Goal: Task Accomplishment & Management: Manage account settings

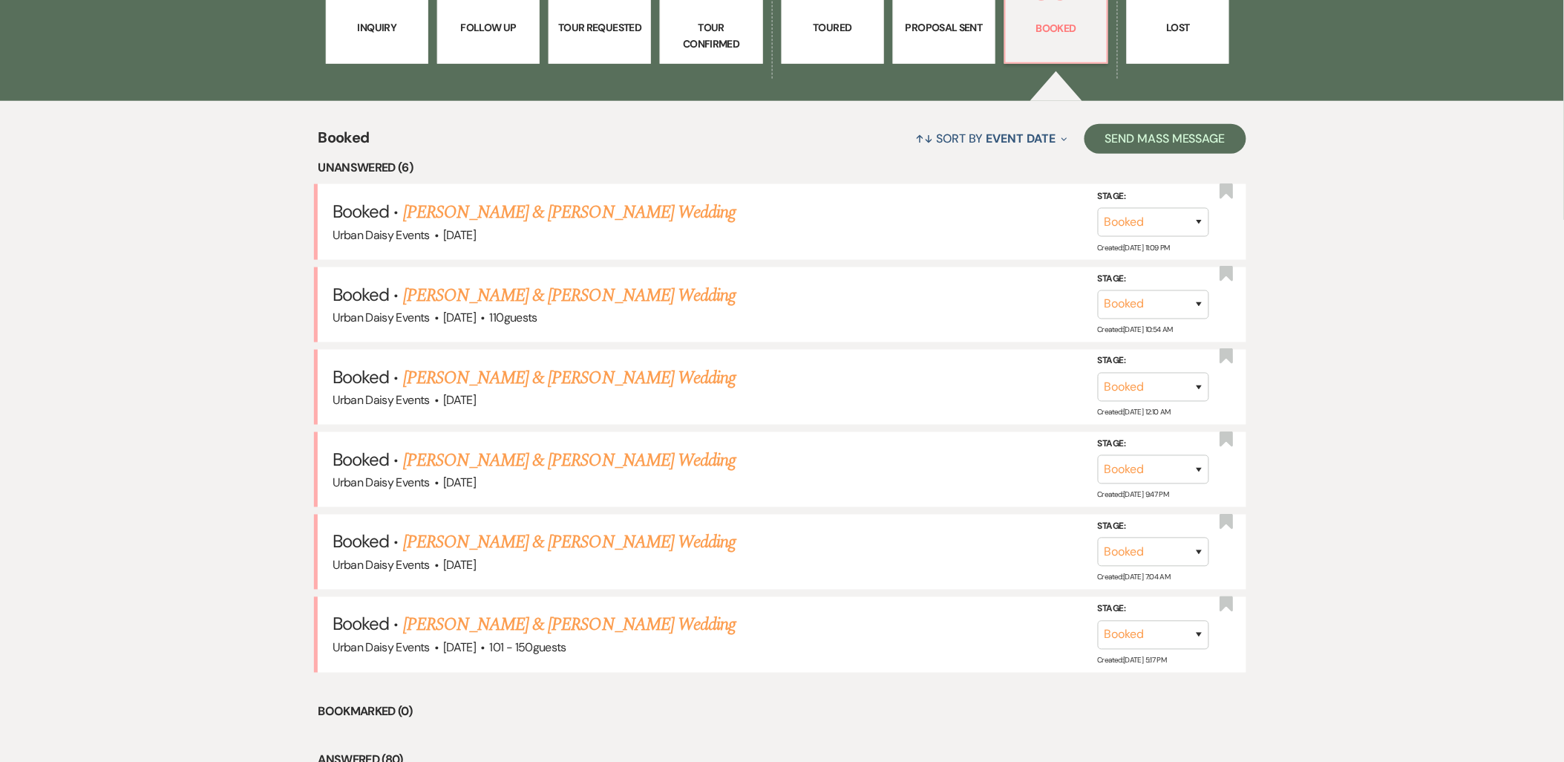
scroll to position [535, 0]
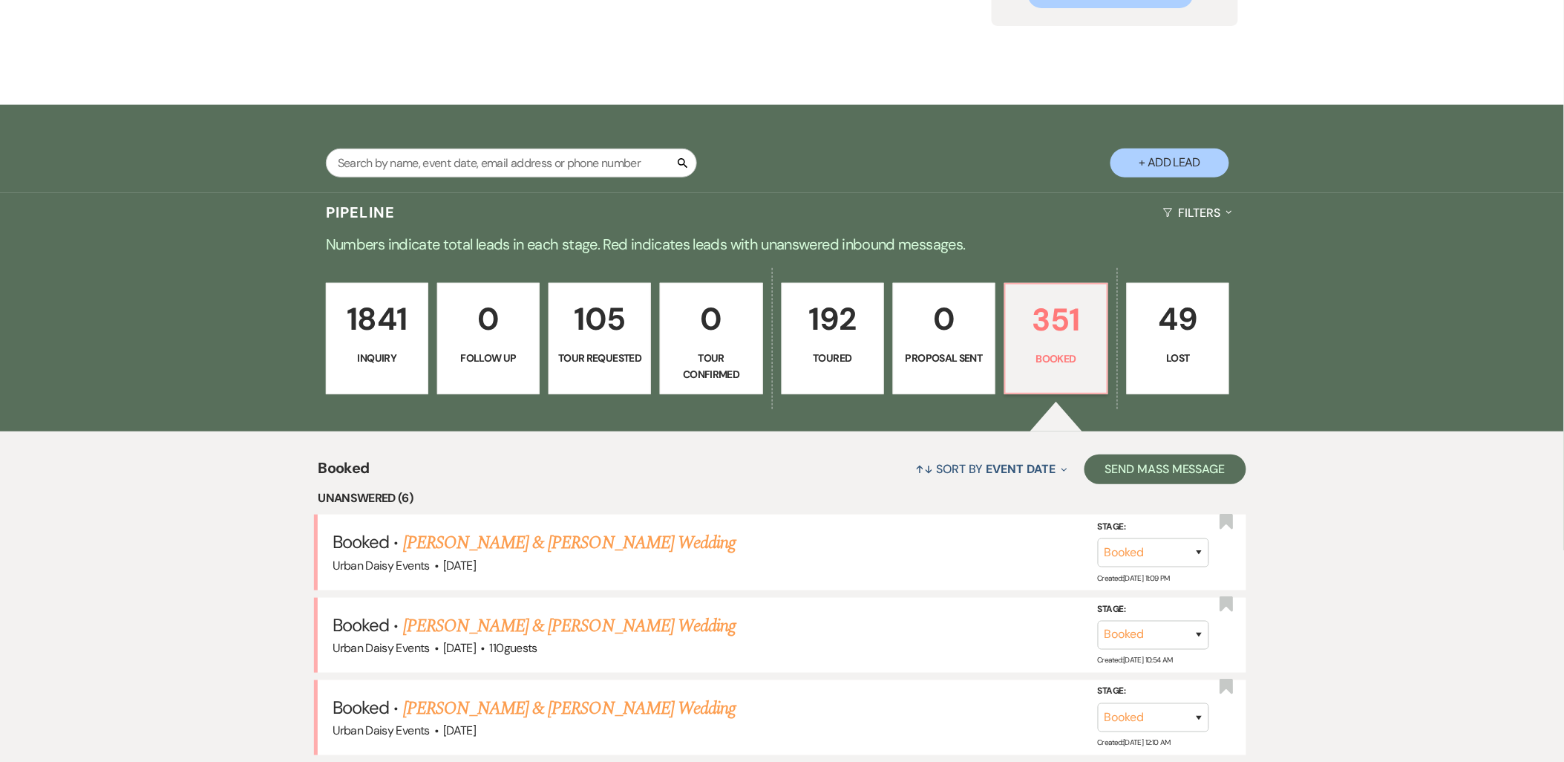
scroll to position [0, 0]
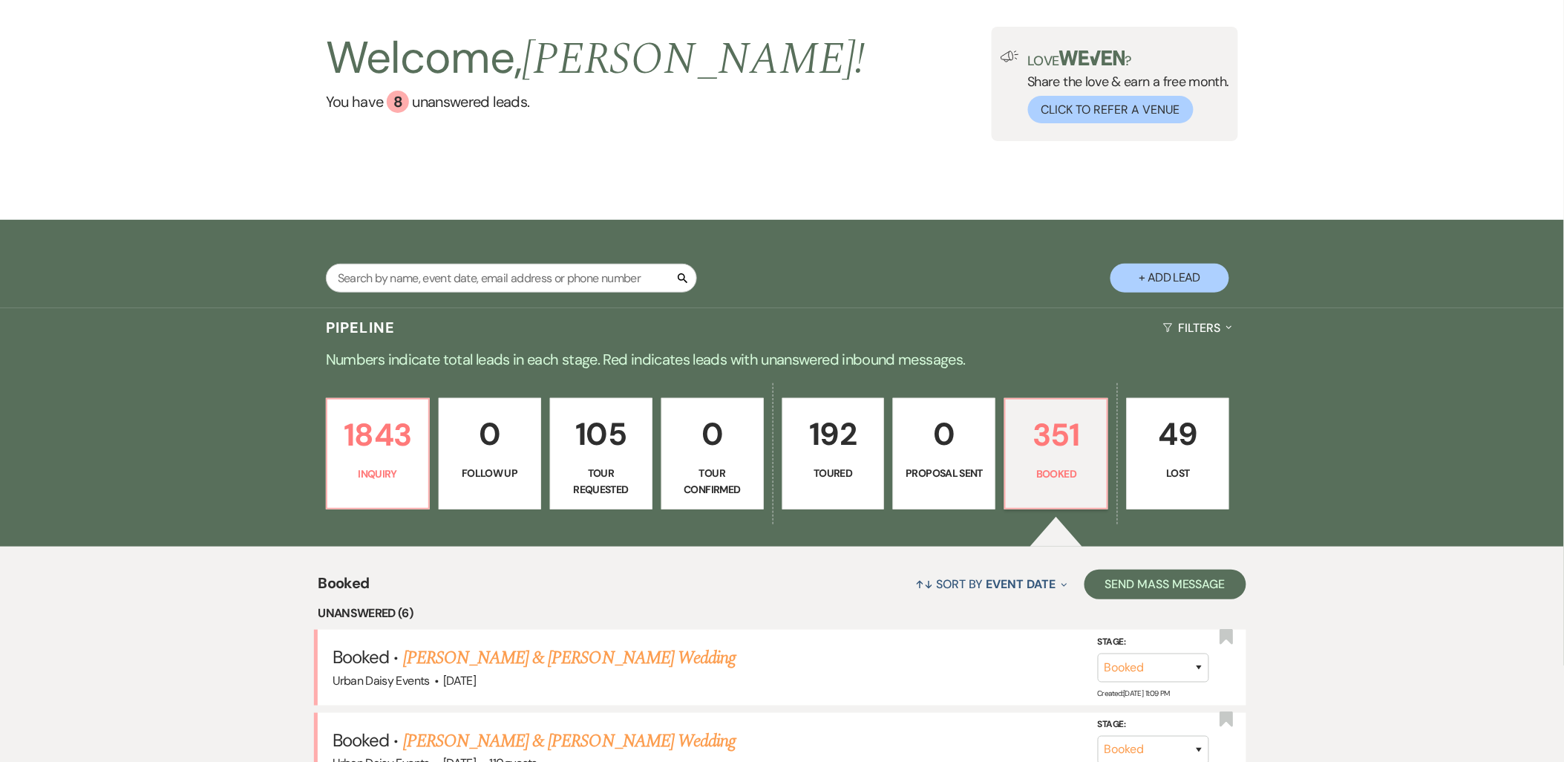
scroll to position [247, 0]
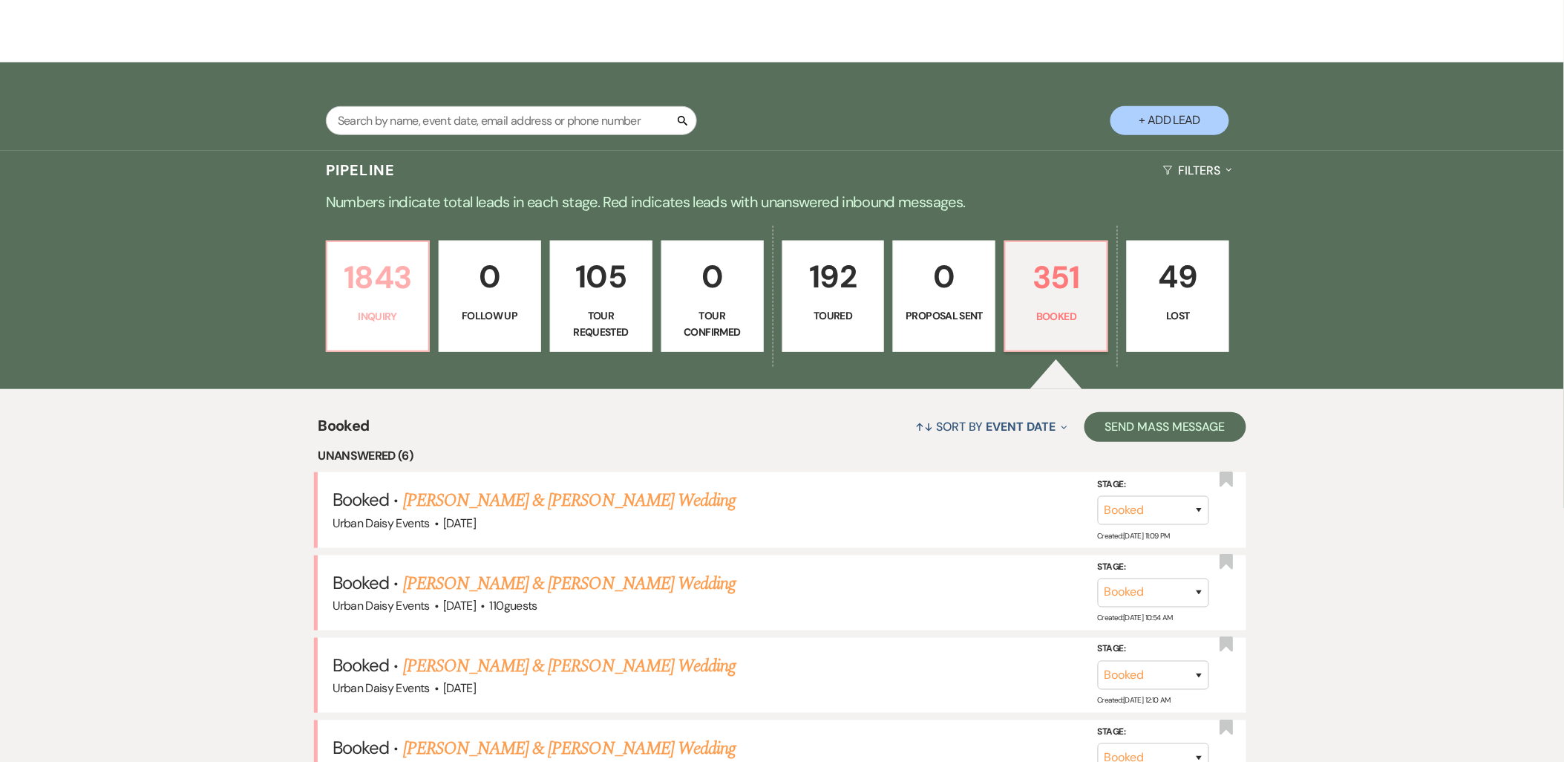
click at [396, 336] on link "1843 Inquiry" at bounding box center [378, 296] width 104 height 111
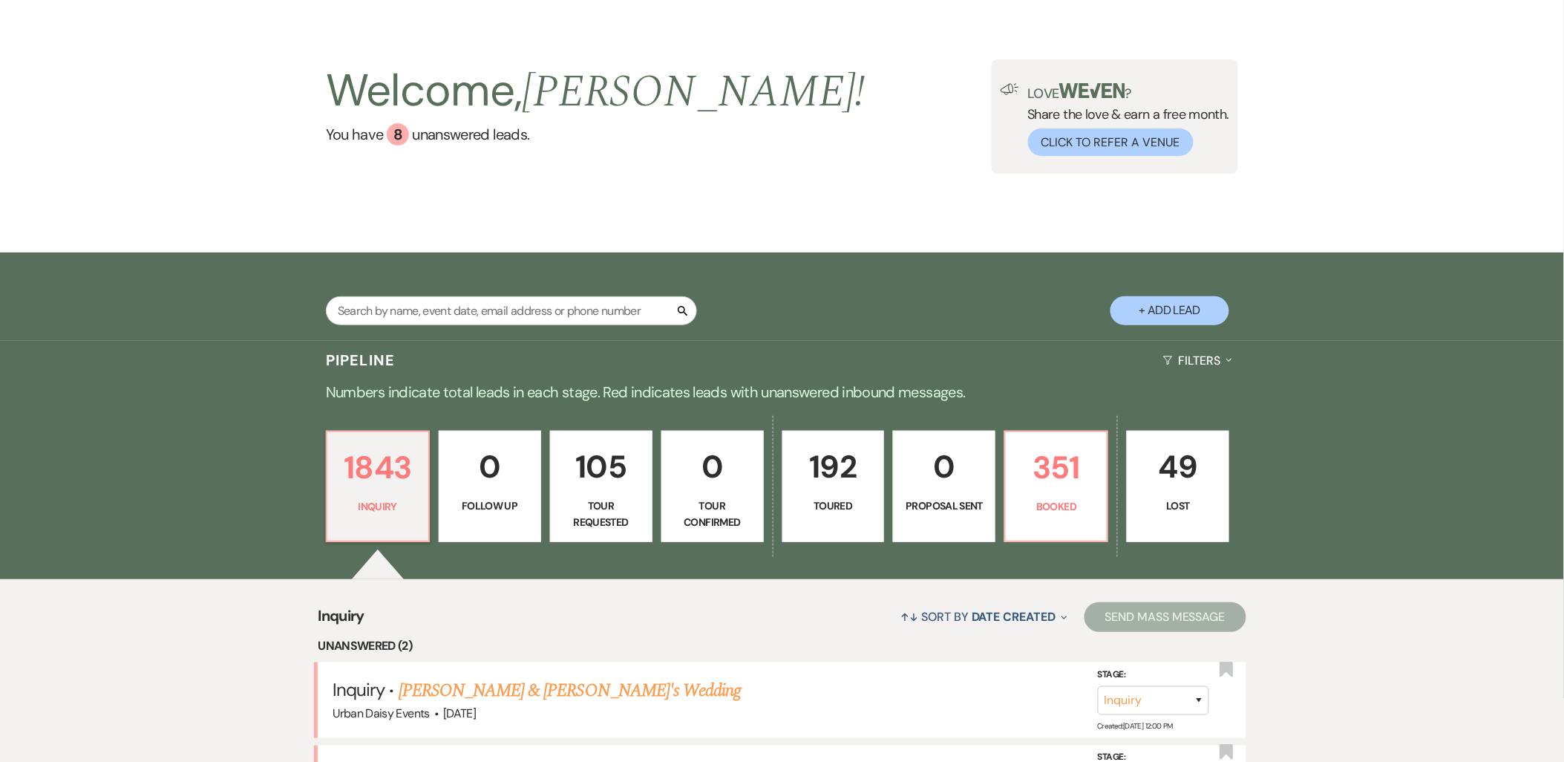
scroll to position [247, 0]
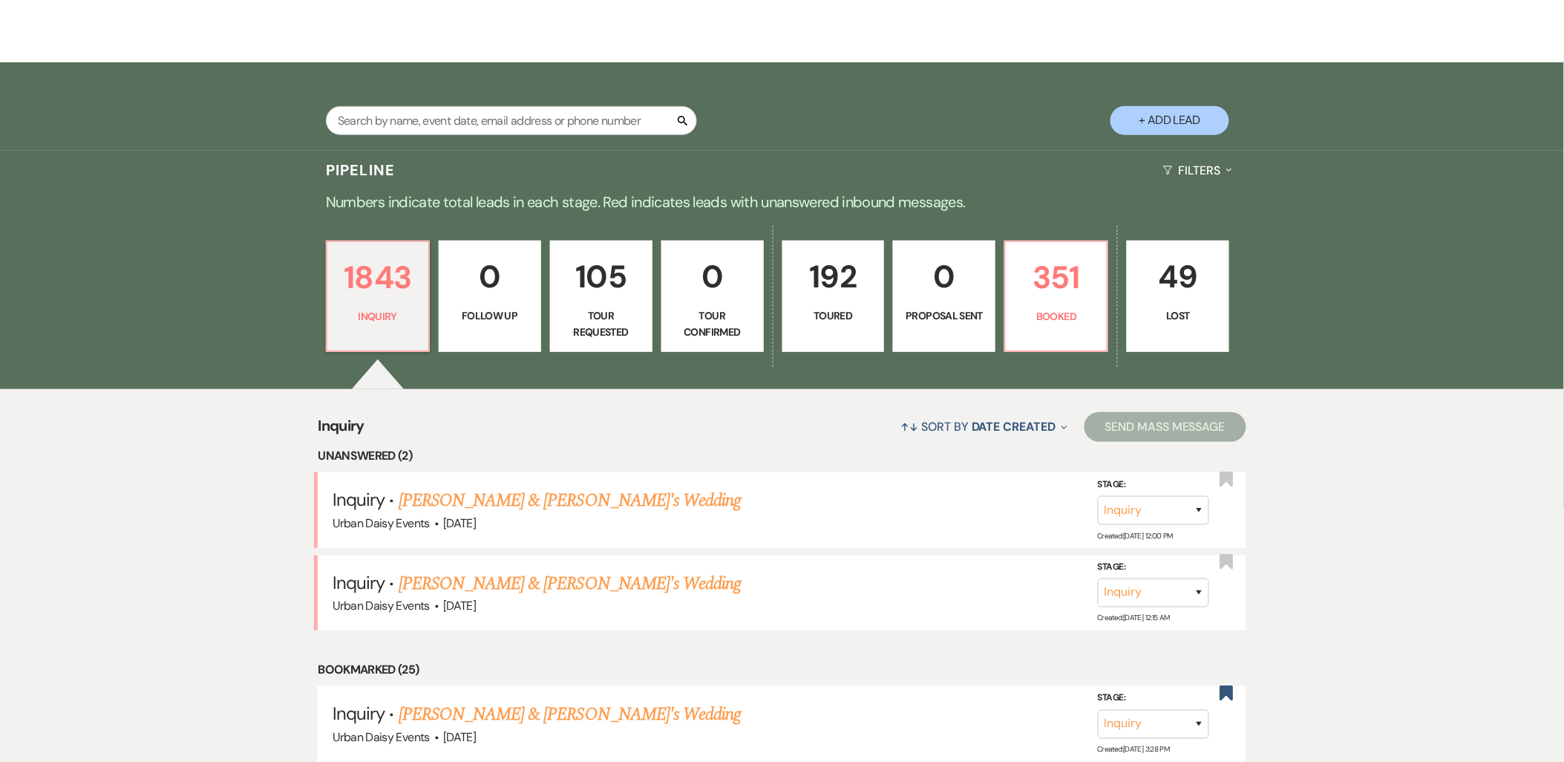
click at [451, 498] on link "[PERSON_NAME] & [PERSON_NAME]'s Wedding" at bounding box center [570, 500] width 343 height 27
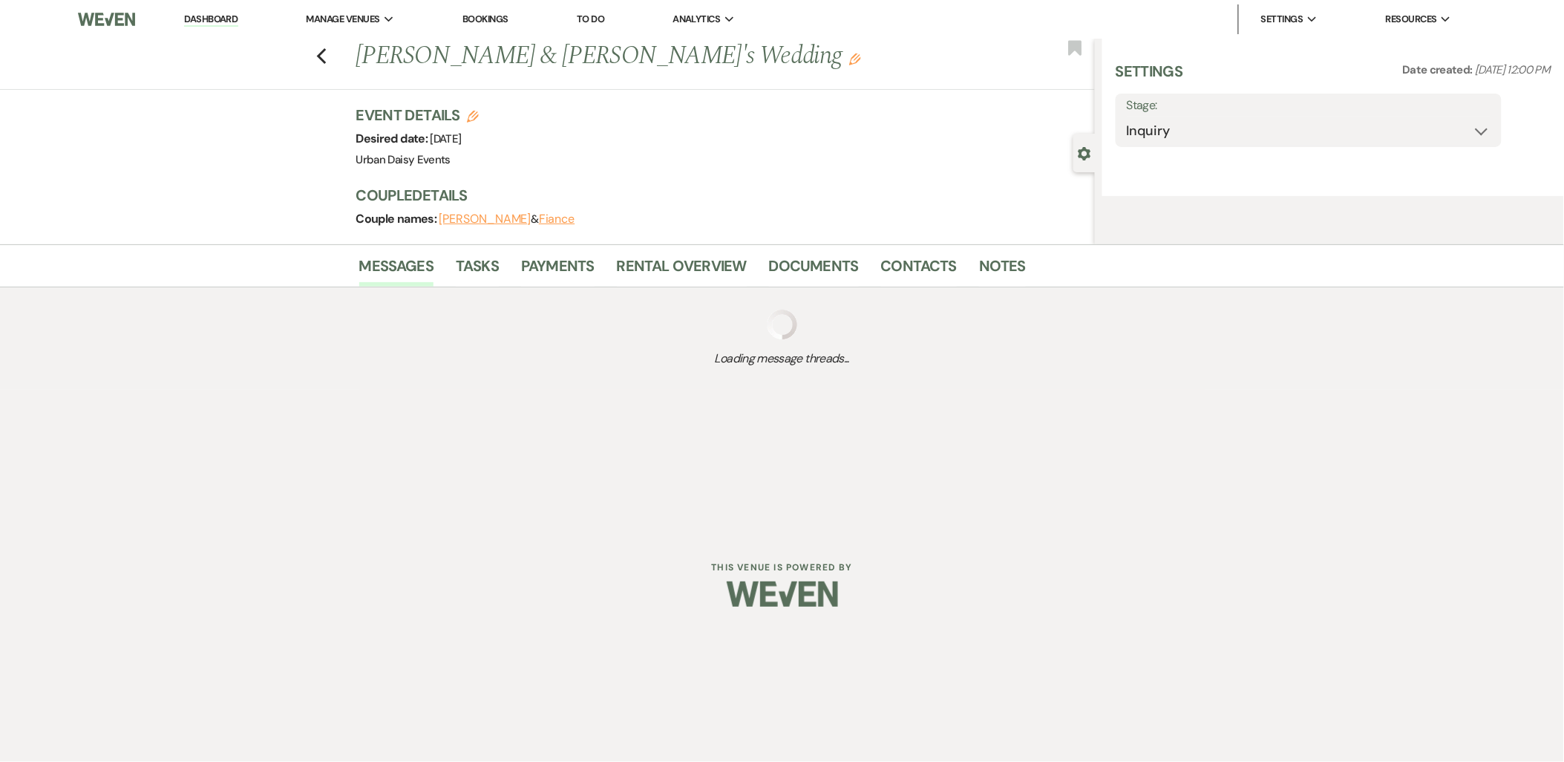
select select "5"
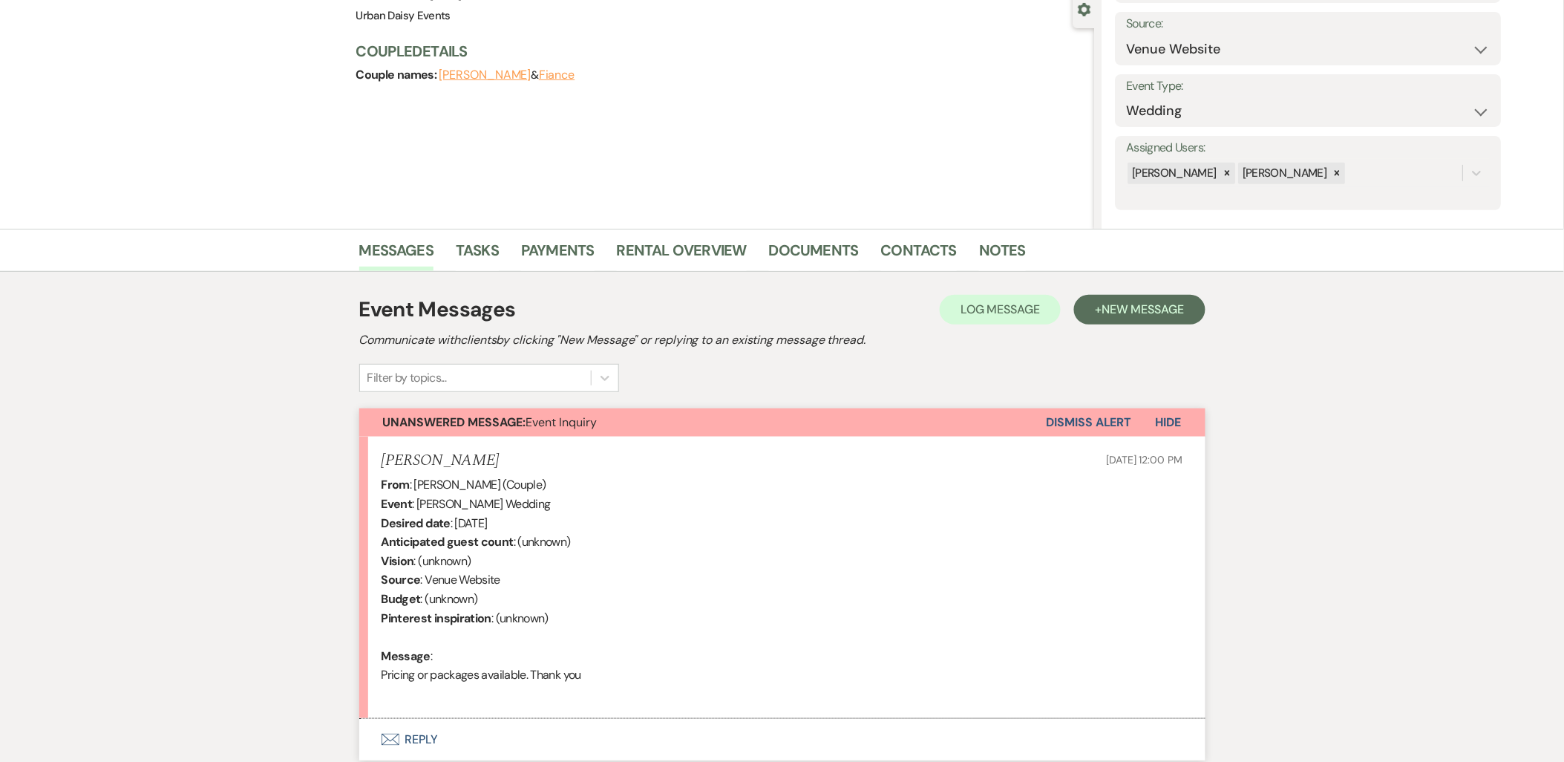
scroll to position [261, 0]
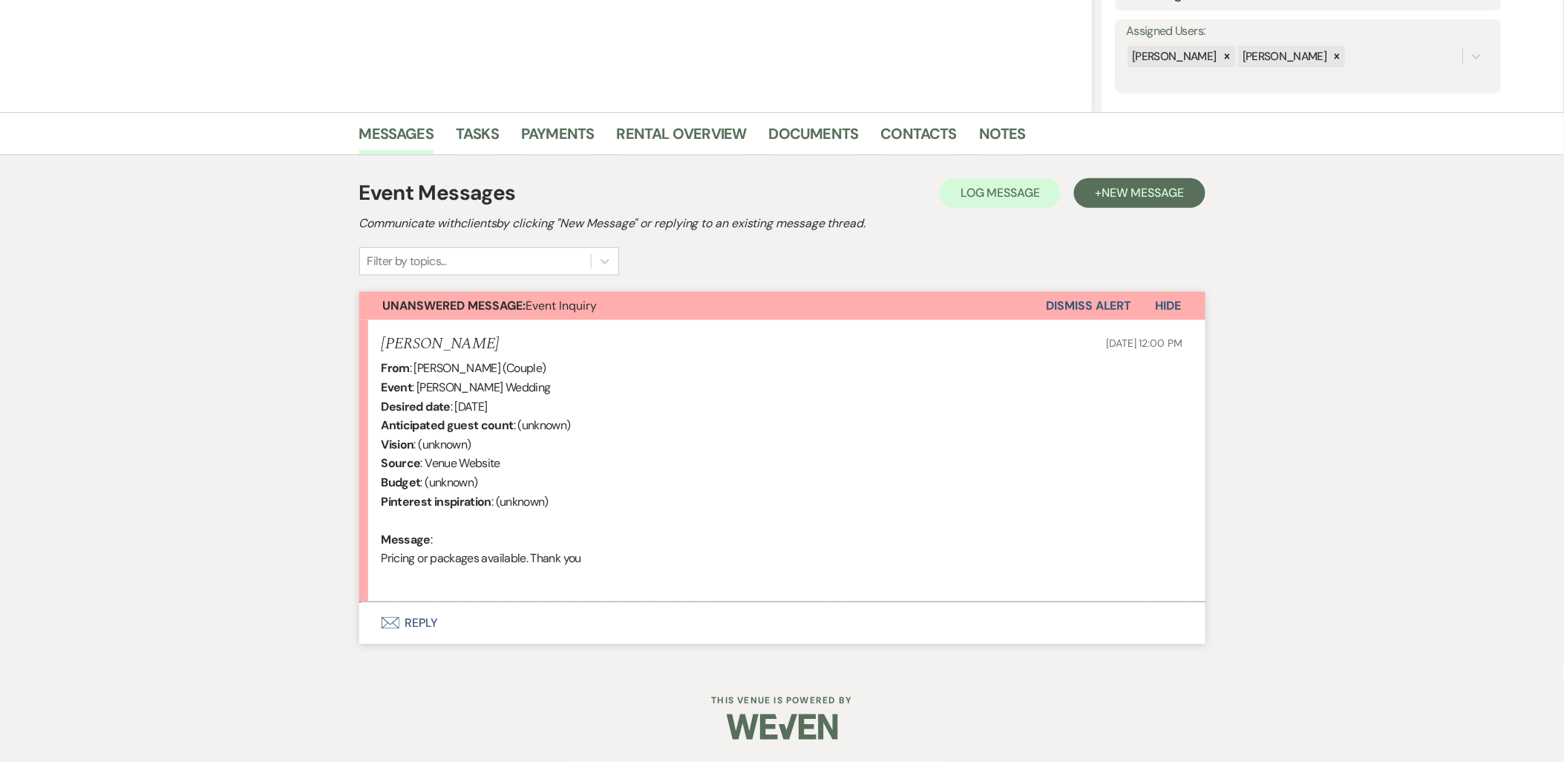
click at [390, 609] on button "Envelope Reply" at bounding box center [782, 623] width 846 height 42
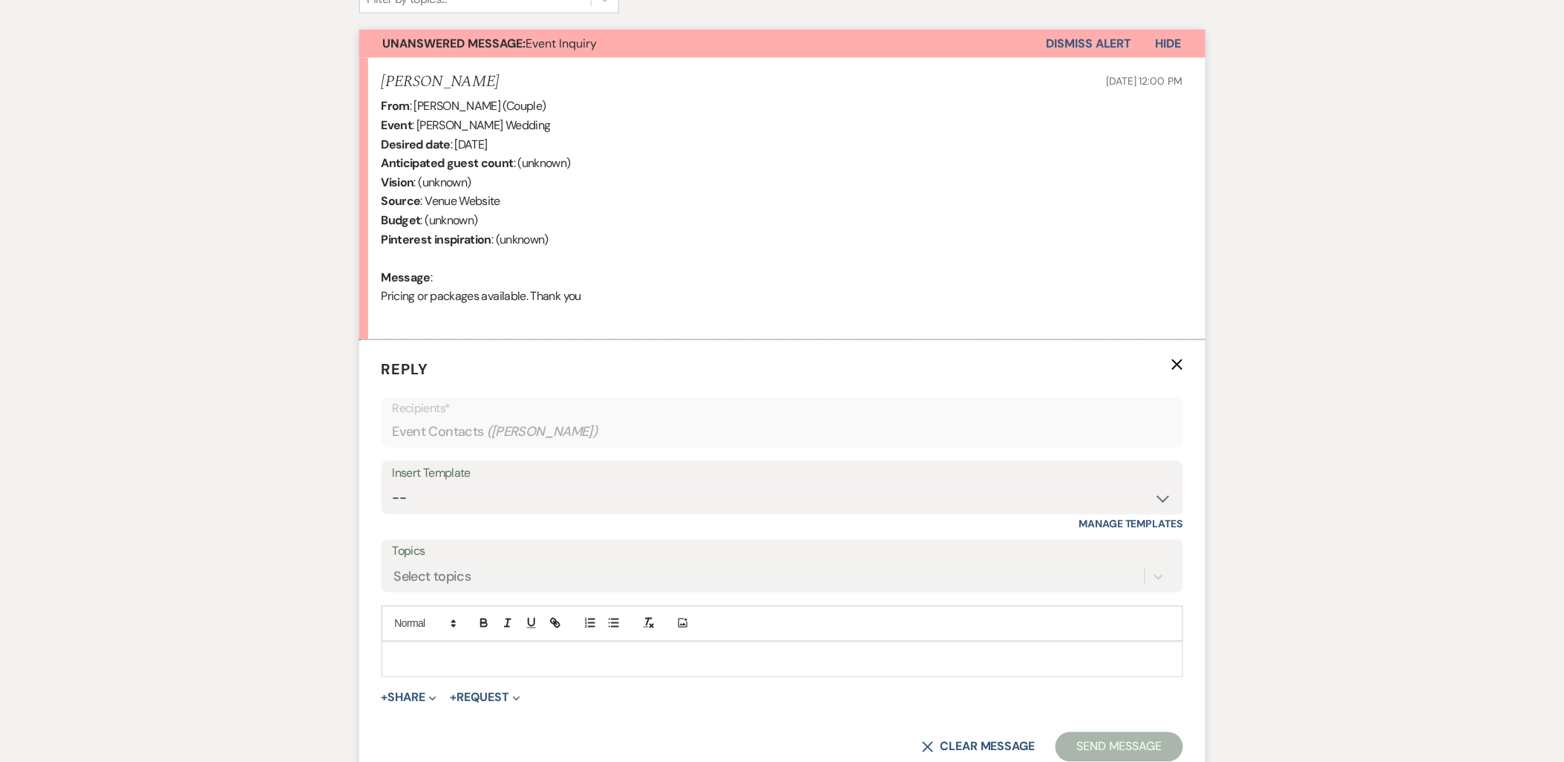
scroll to position [543, 0]
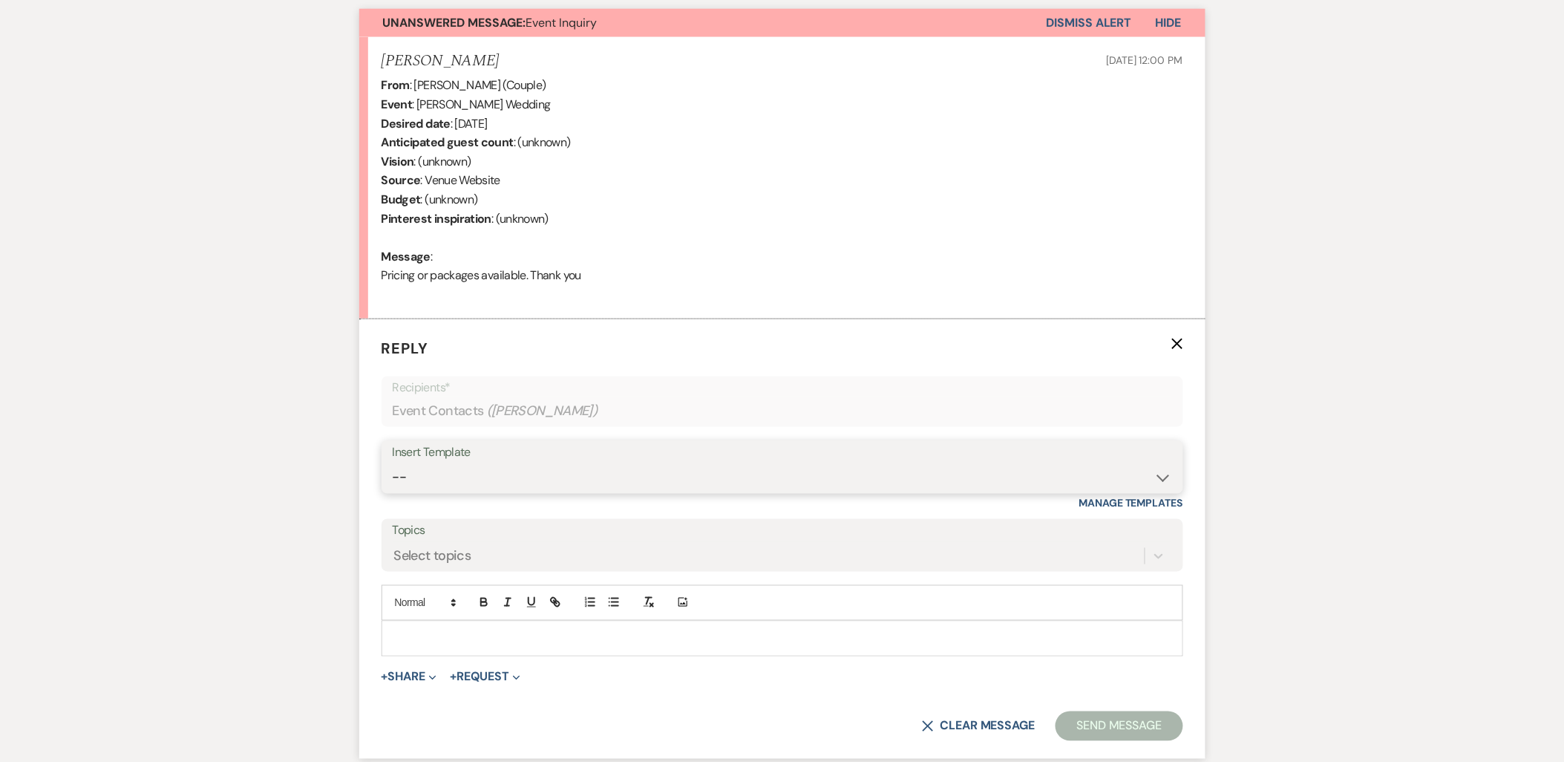
click at [449, 477] on select "-- Payment Past Due Rental Agreement and First Payment Urban Daisy Initial Resp…" at bounding box center [783, 477] width 780 height 29
select select "1243"
click at [393, 463] on select "-- Payment Past Due Rental Agreement and First Payment Urban Daisy Initial Resp…" at bounding box center [783, 477] width 780 height 29
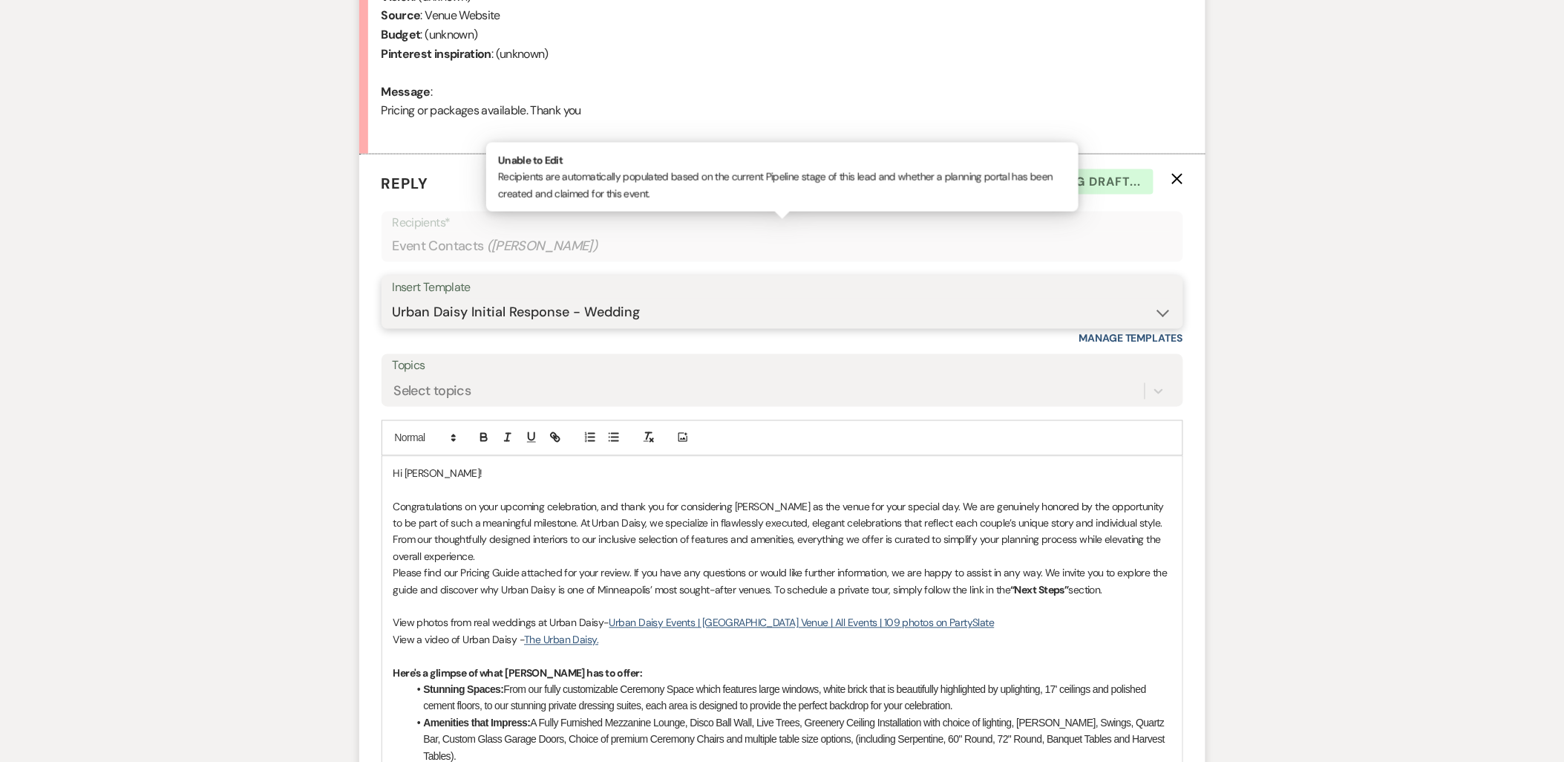
scroll to position [955, 0]
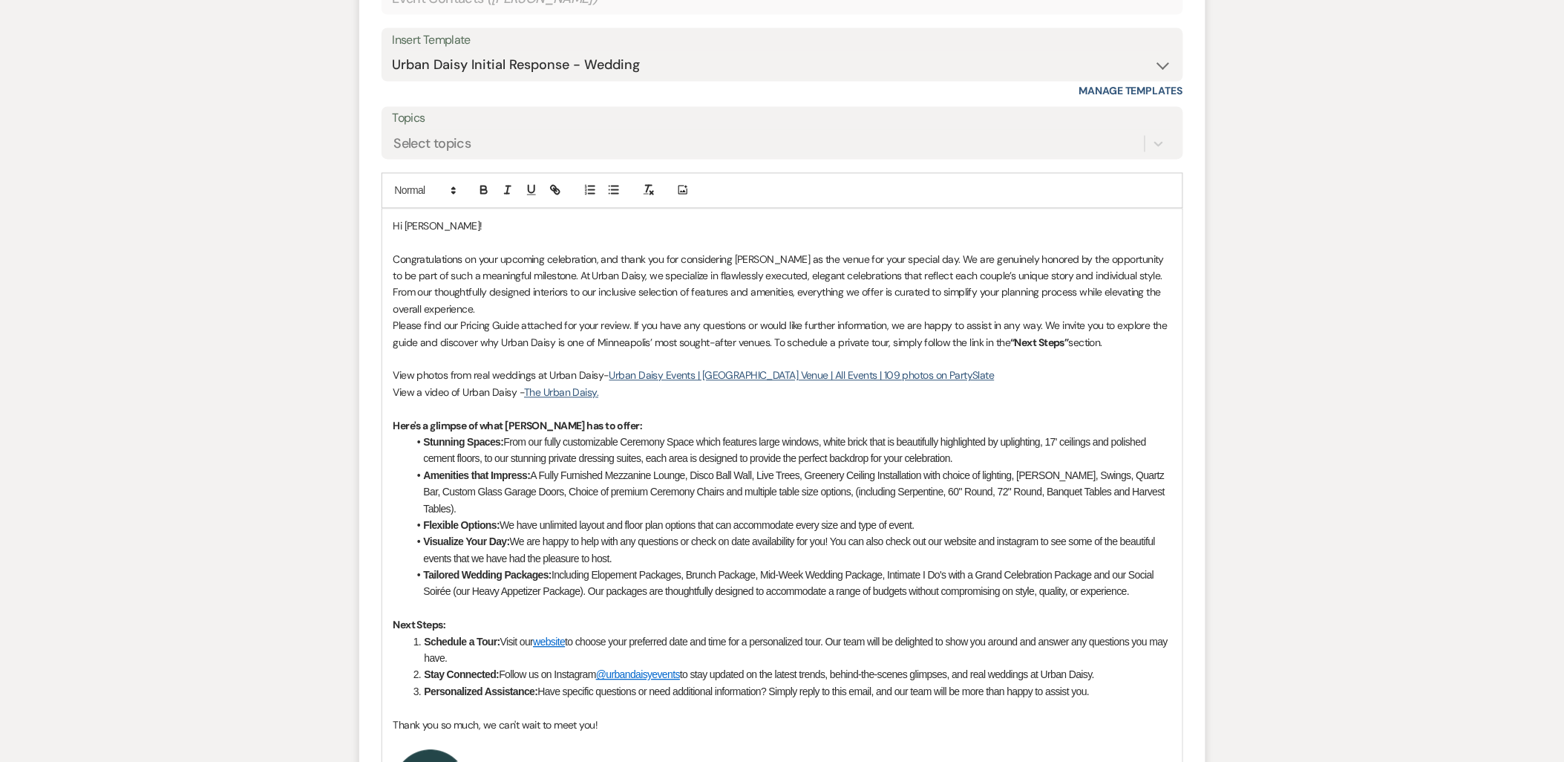
click at [471, 307] on p "Congratulations on your upcoming celebration, and thank you for considering [PE…" at bounding box center [782, 285] width 778 height 67
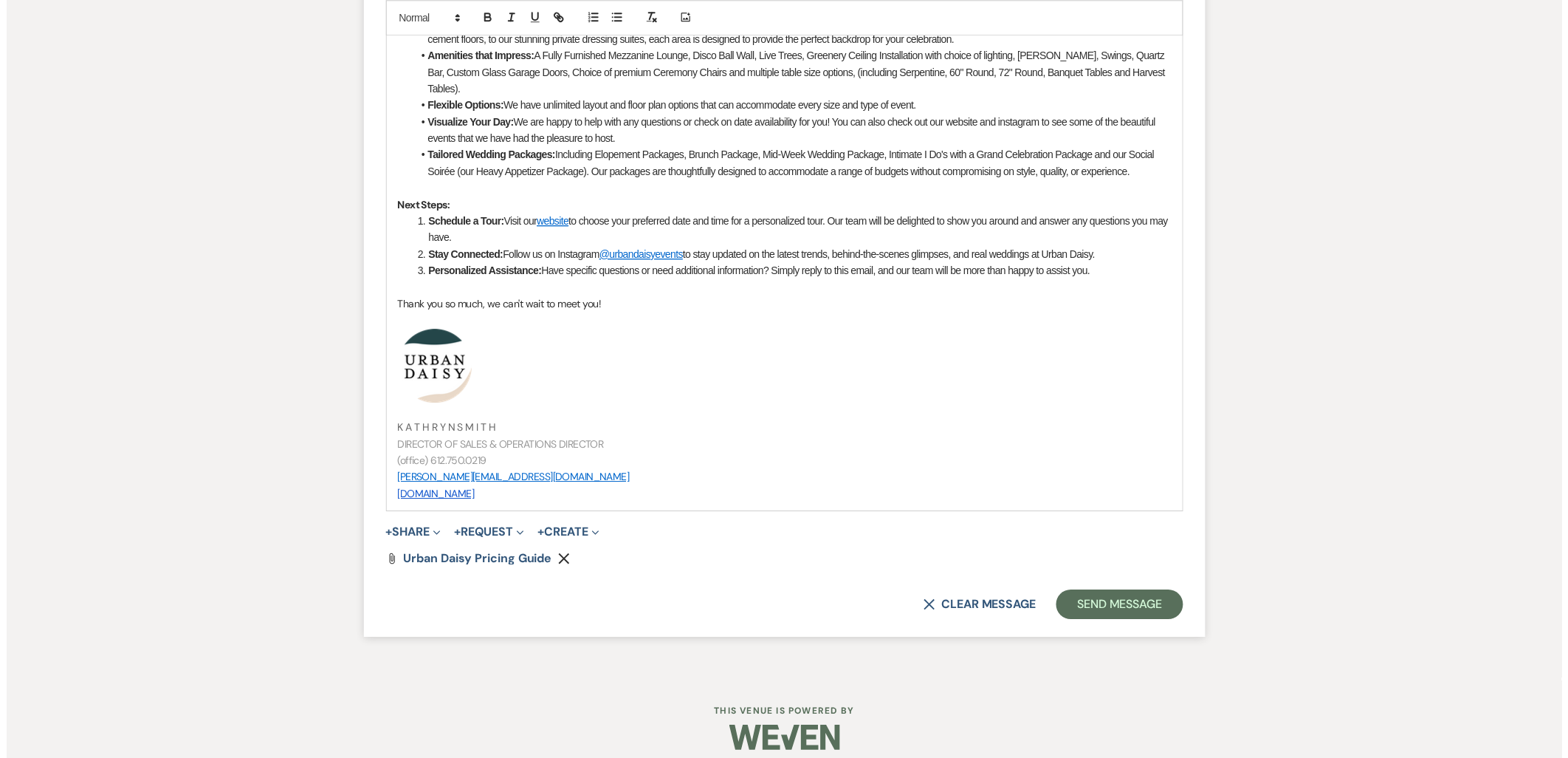
scroll to position [1398, 0]
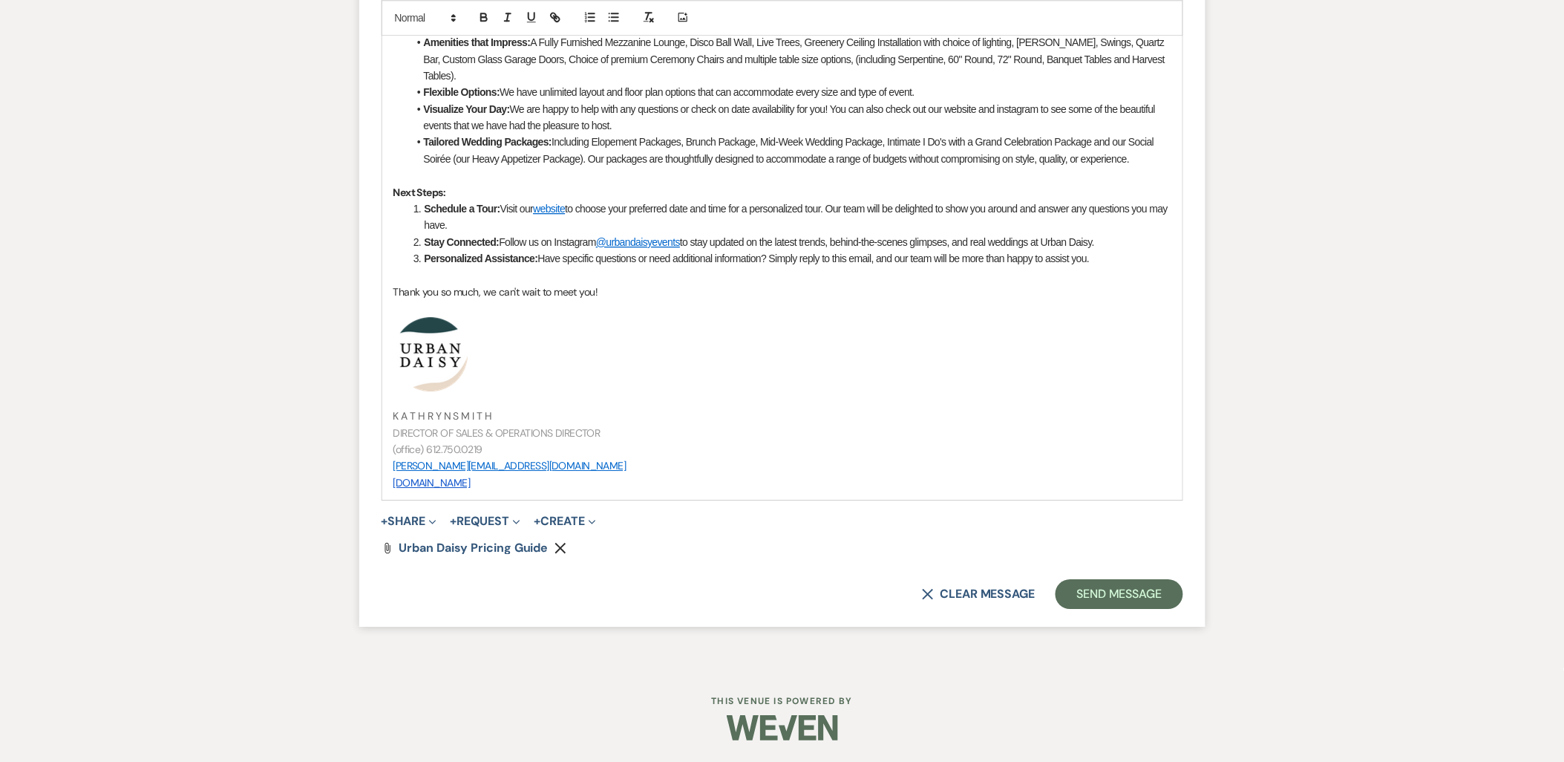
click at [412, 521] on button "+ Share Expand" at bounding box center [410, 521] width 56 height 12
click at [412, 560] on button "Doc Upload Documents" at bounding box center [486, 551] width 208 height 27
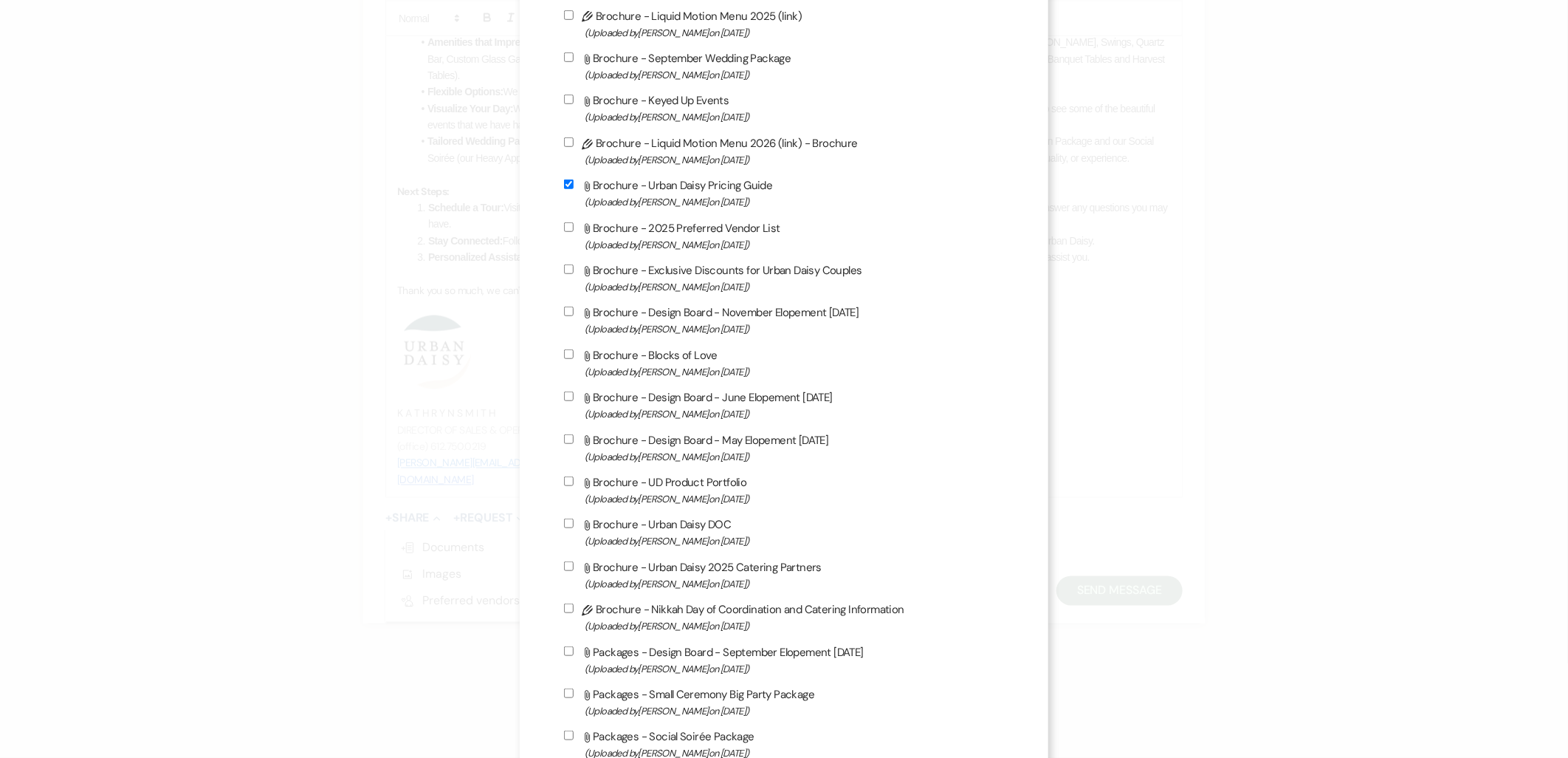
scroll to position [821, 0]
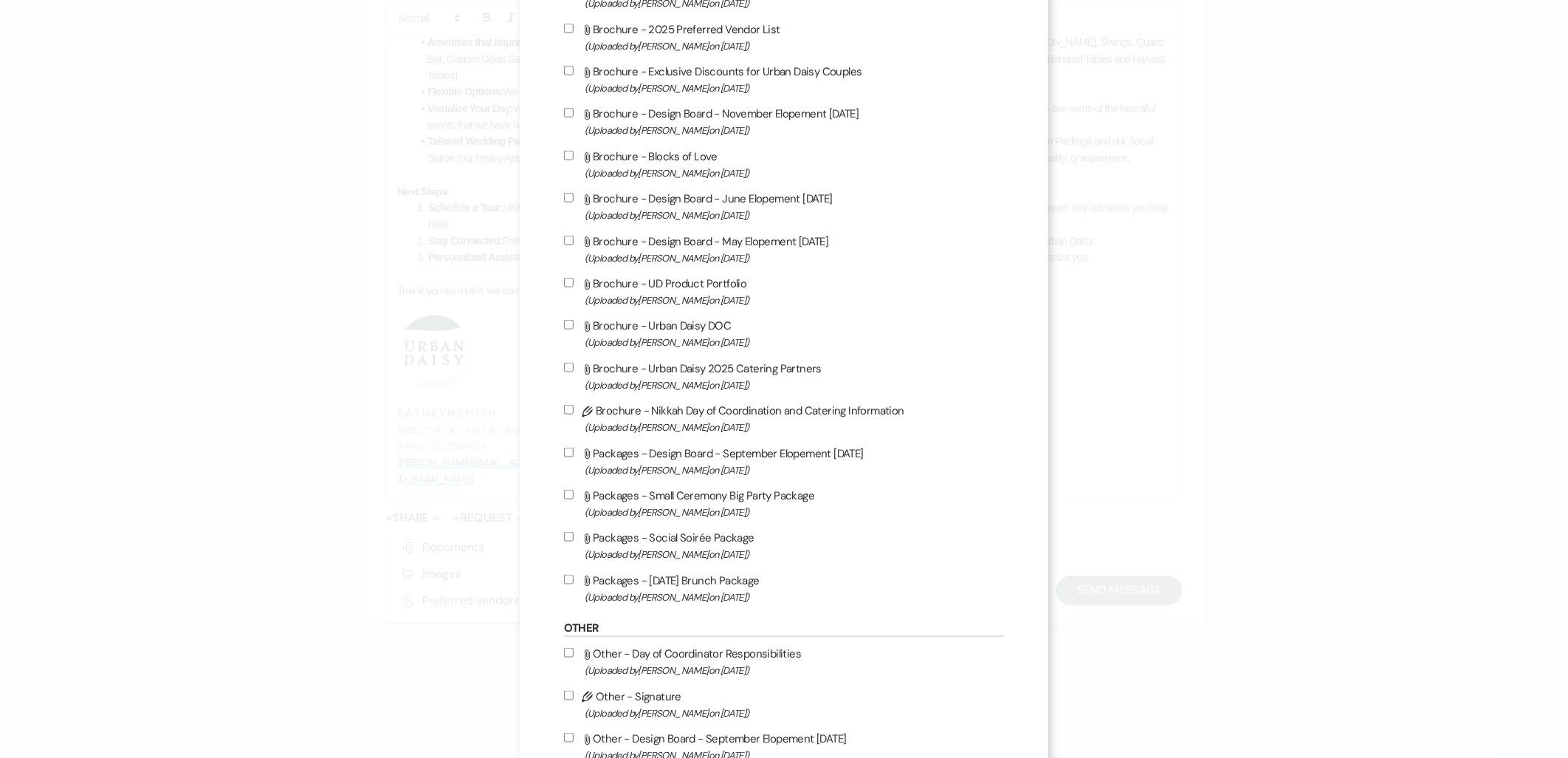
click at [604, 488] on label "Attach File Packages - Small Ceremony Big Party Package (Uploaded by [PERSON_NA…" at bounding box center [784, 503] width 440 height 35
click at [574, 489] on input "Attach File Packages - Small Ceremony Big Party Package (Uploaded by [PERSON_NA…" at bounding box center [569, 494] width 10 height 10
checkbox input "true"
click at [599, 521] on div "Pencil Beverage - Liquid Motion Mocktail Package 2025 (Uploaded by [PERSON_NAME…" at bounding box center [784, 164] width 440 height 882
click at [599, 528] on label "Attach File Packages - Social Soirée Package (Uploaded by [PERSON_NAME] on [DAT…" at bounding box center [784, 545] width 440 height 35
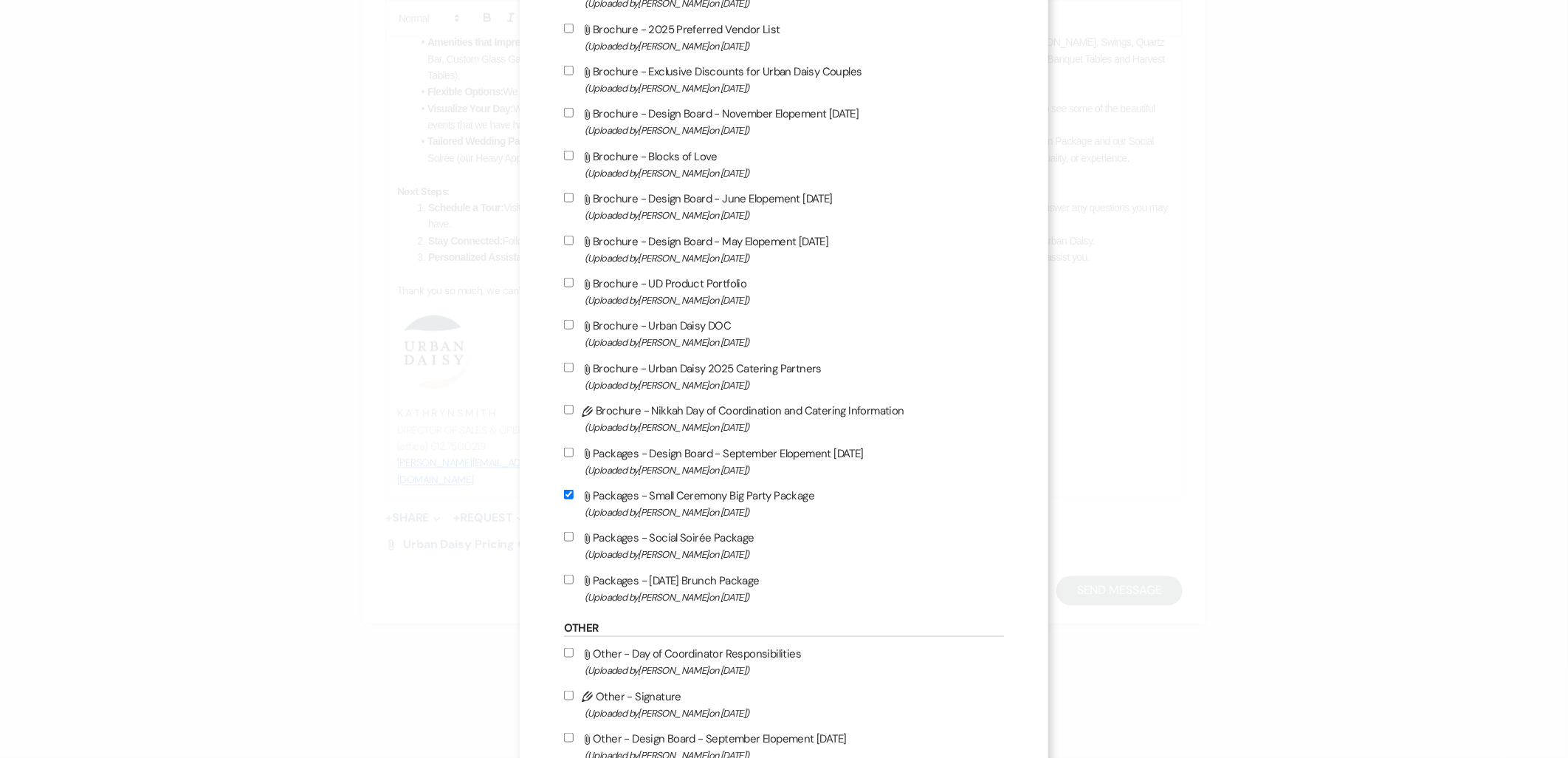
click at [574, 532] on input "Attach File Packages - Social Soirée Package (Uploaded by [PERSON_NAME] on [DAT…" at bounding box center [569, 537] width 10 height 10
checkbox input "true"
click at [601, 563] on div "Pencil Beverage - Liquid Motion Mocktail Package 2025 (Uploaded by [PERSON_NAME…" at bounding box center [784, 164] width 440 height 882
click at [643, 589] on span "(Uploaded by [PERSON_NAME] on [DATE] )" at bounding box center [794, 597] width 420 height 17
click at [574, 584] on input "Attach File Packages - [DATE] Brunch Package (Uploaded by [PERSON_NAME] on [DAT…" at bounding box center [569, 580] width 10 height 10
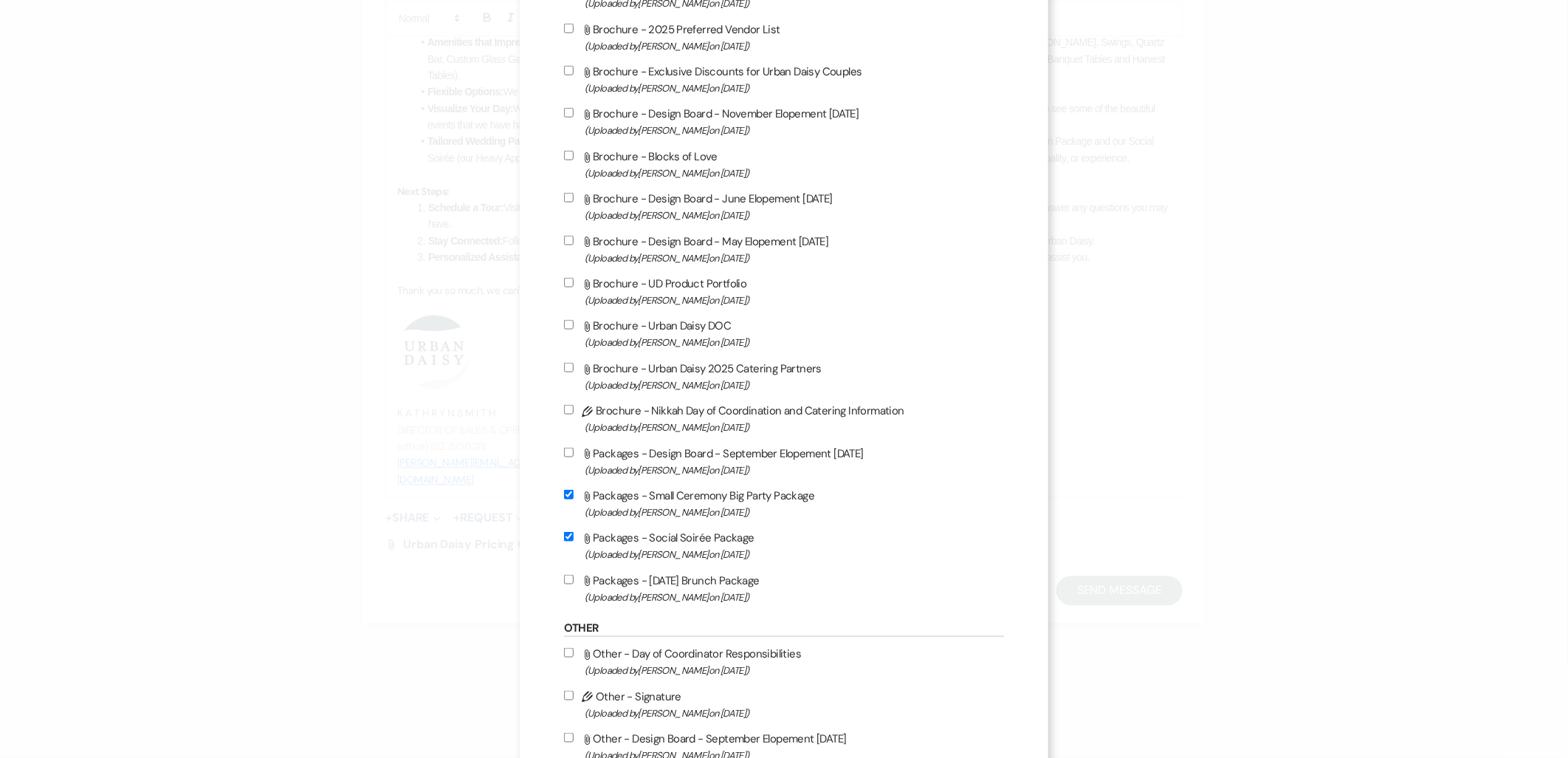
checkbox input "true"
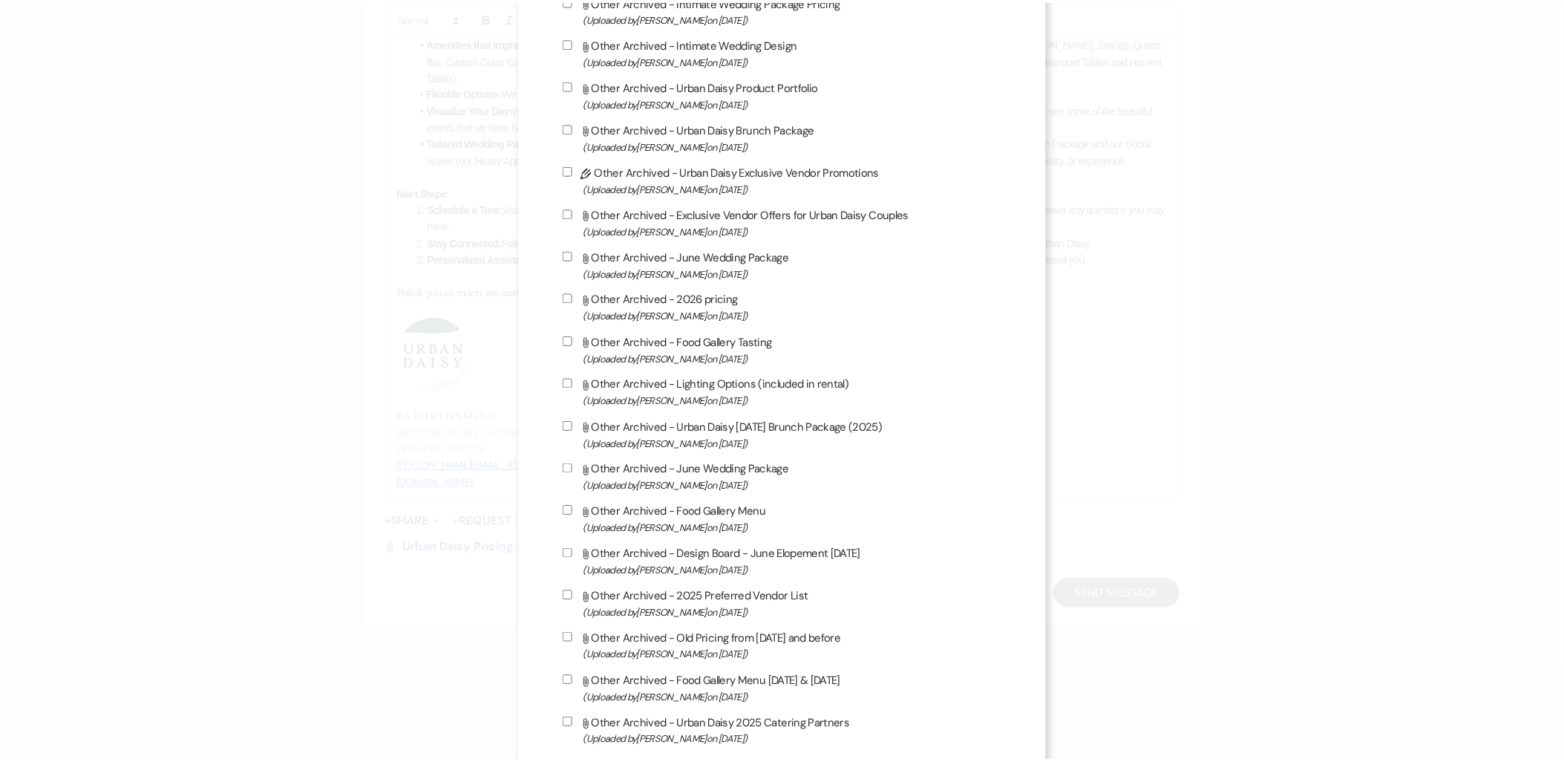
scroll to position [2261, 0]
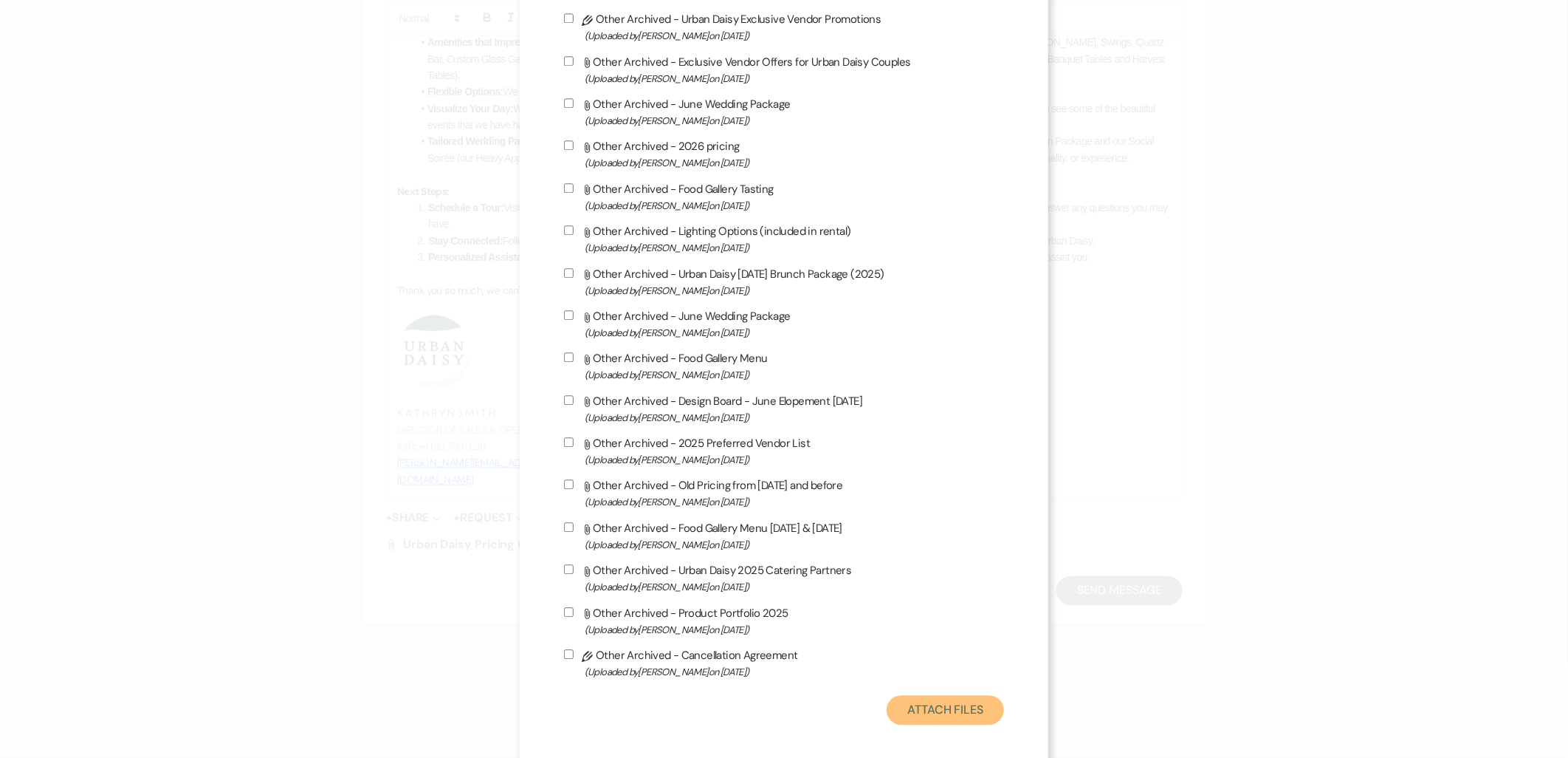
click at [943, 695] on button "Attach Files" at bounding box center [946, 710] width 117 height 30
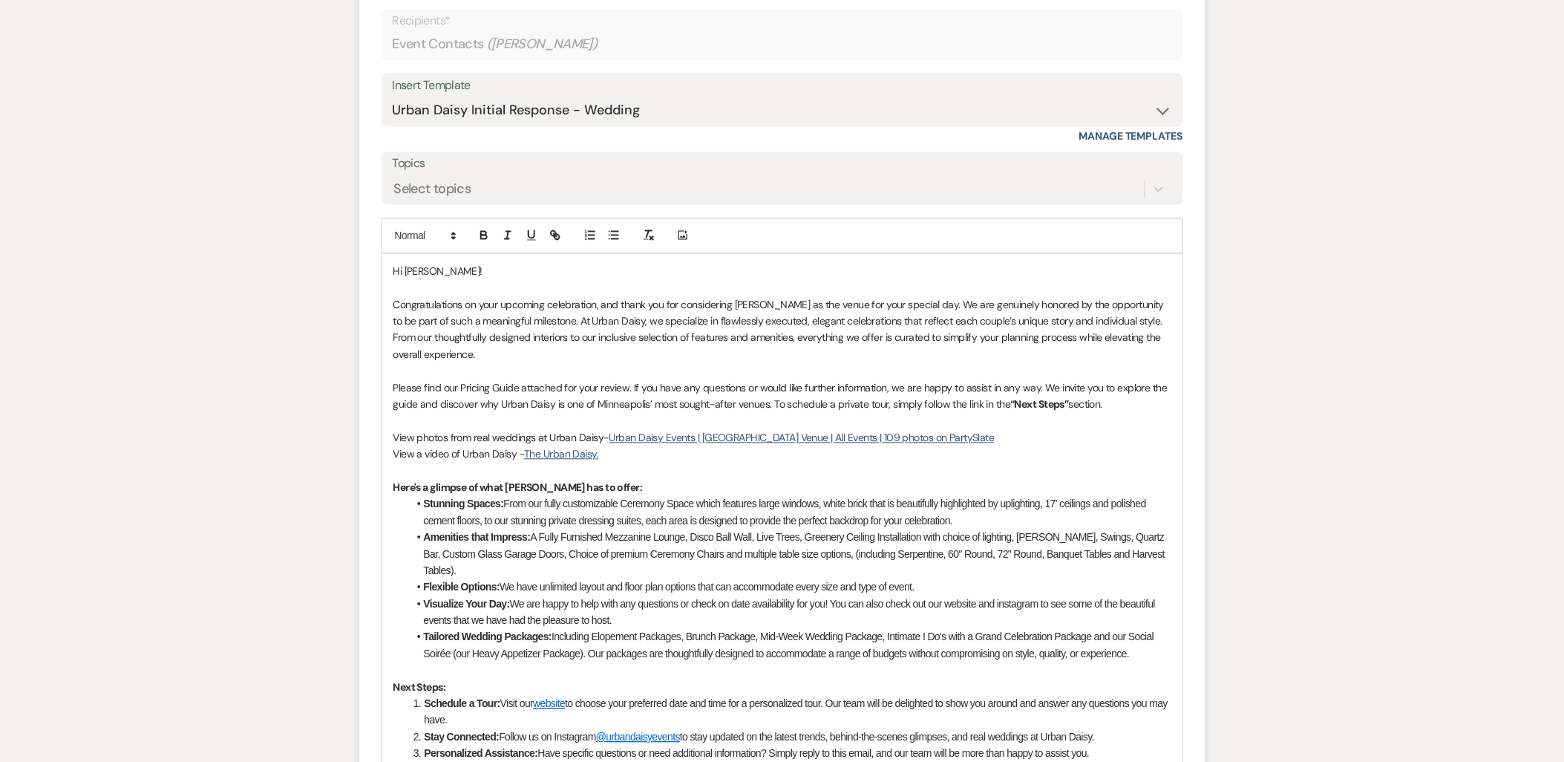
scroll to position [1476, 0]
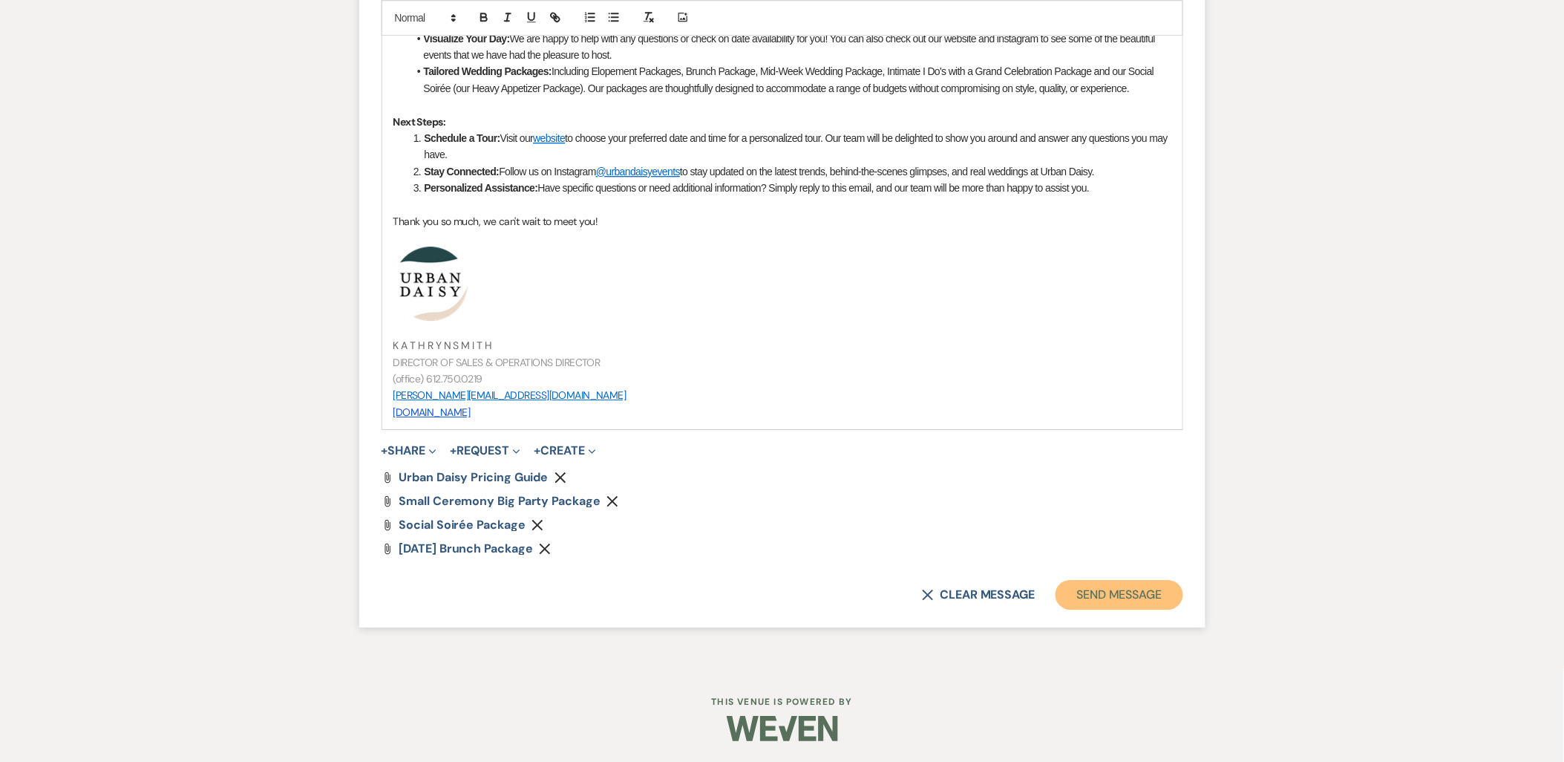
click at [1112, 602] on button "Send Message" at bounding box center [1119, 595] width 127 height 30
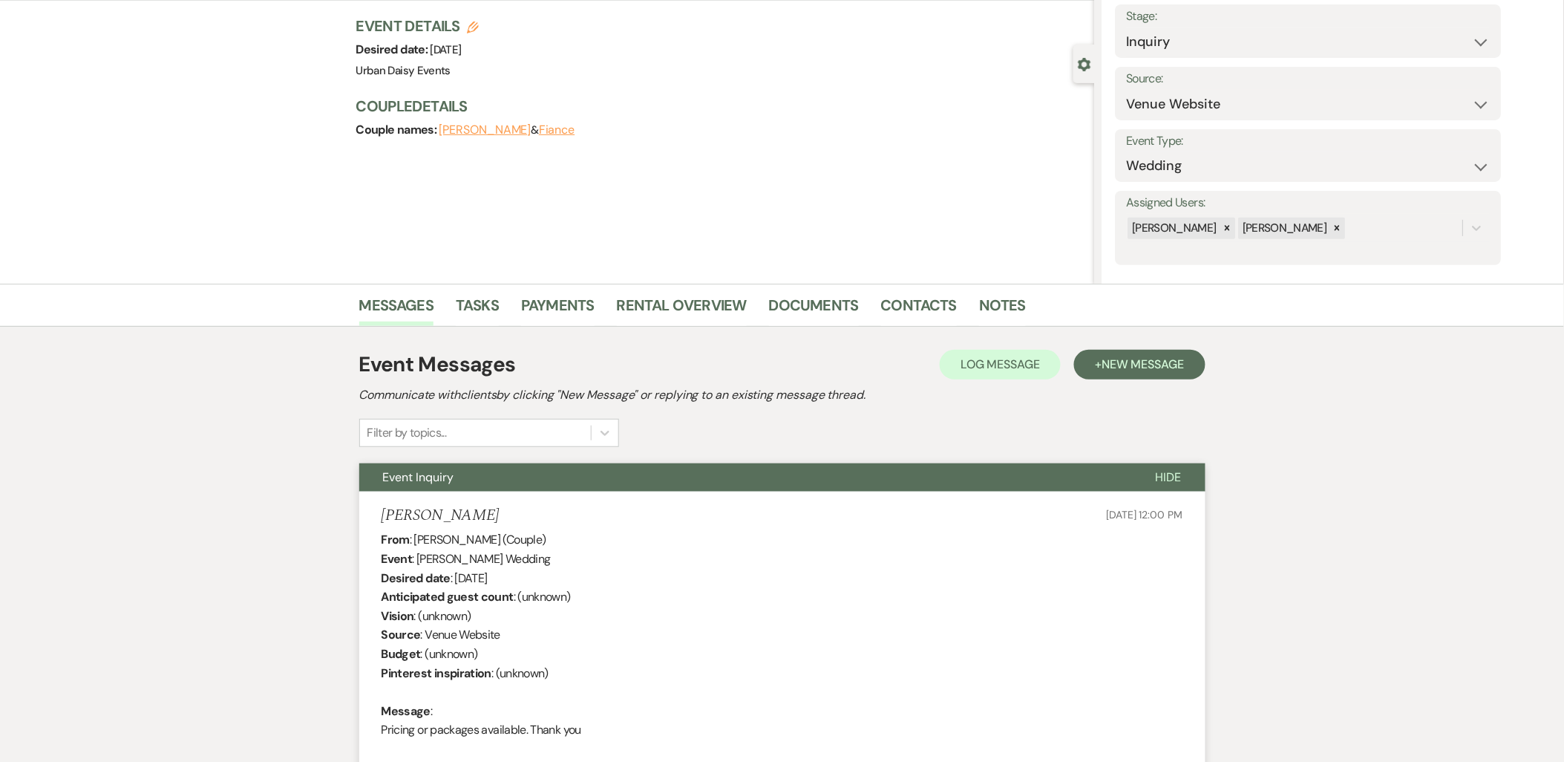
scroll to position [0, 0]
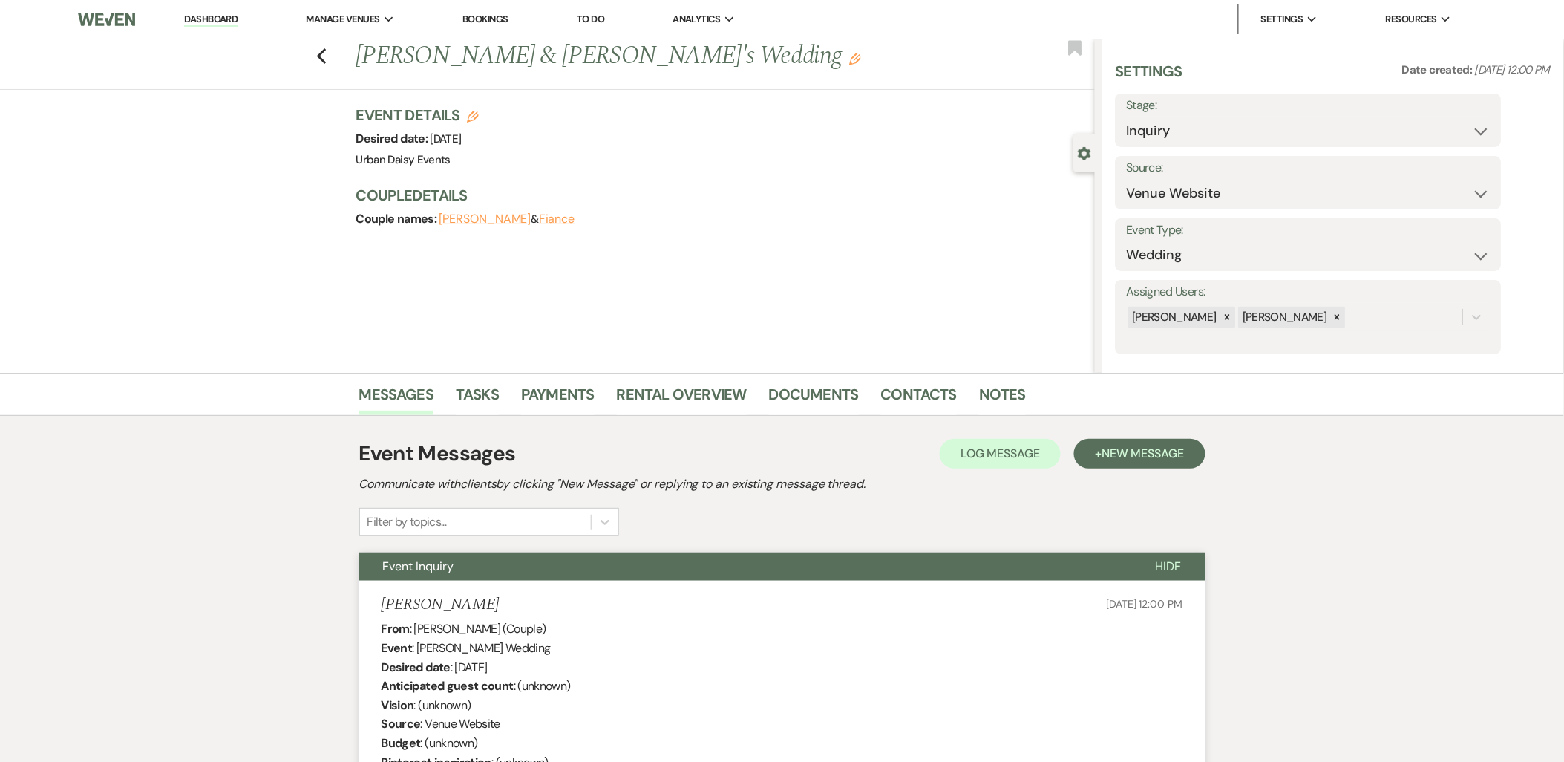
click at [195, 18] on link "Dashboard" at bounding box center [210, 20] width 53 height 14
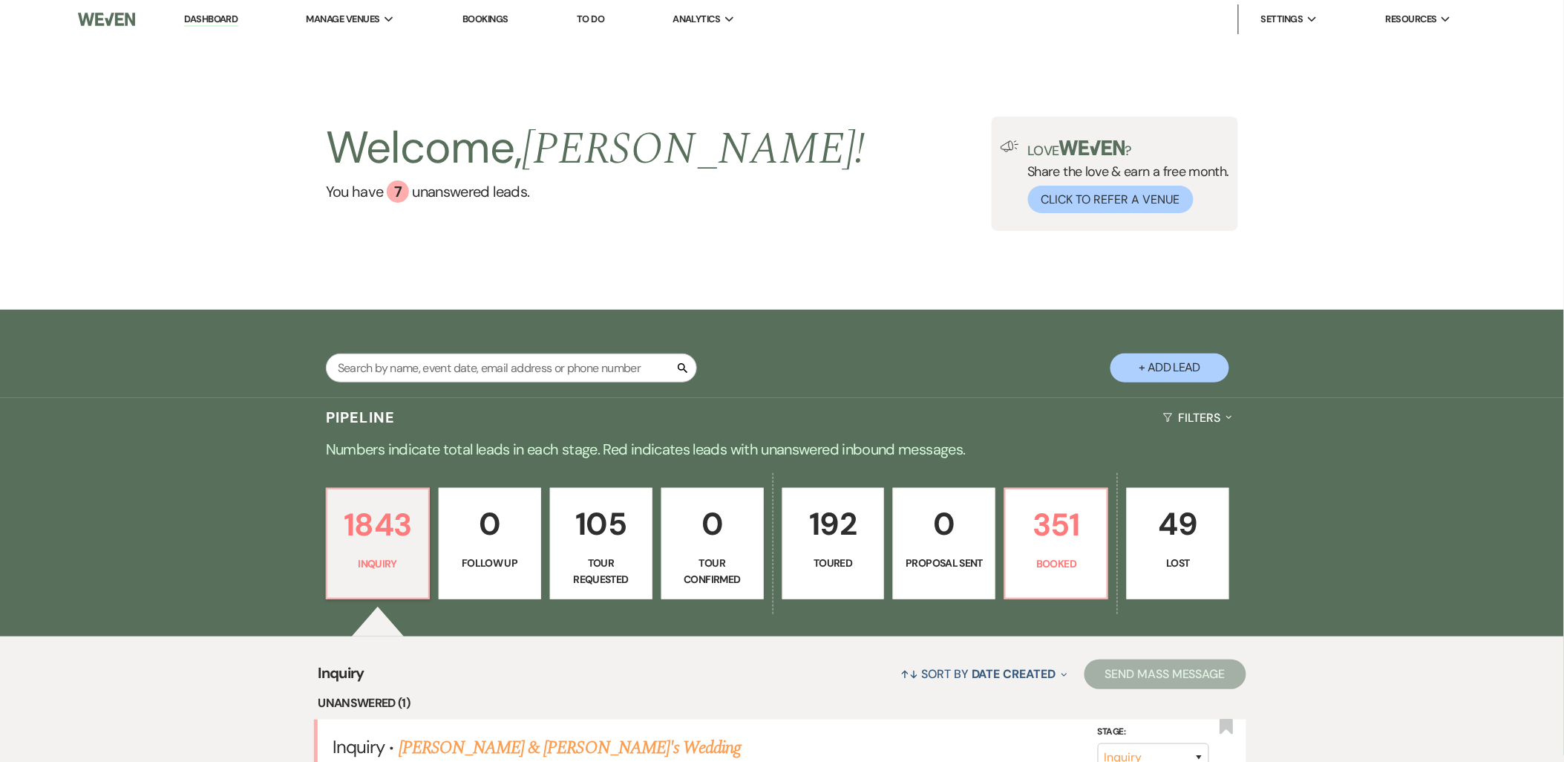
scroll to position [494, 0]
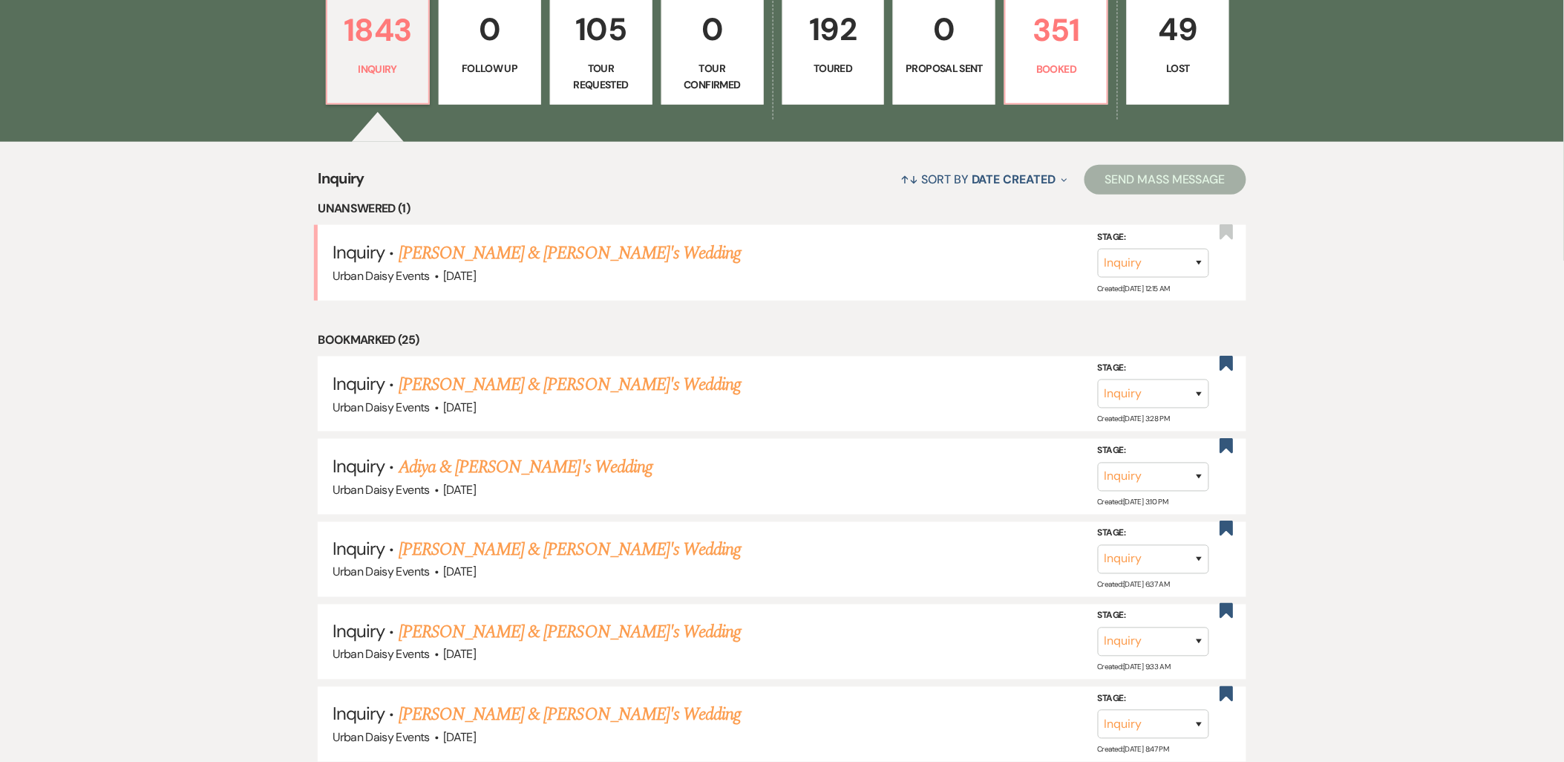
click at [511, 252] on link "[PERSON_NAME] & [PERSON_NAME]'s Wedding" at bounding box center [570, 253] width 343 height 27
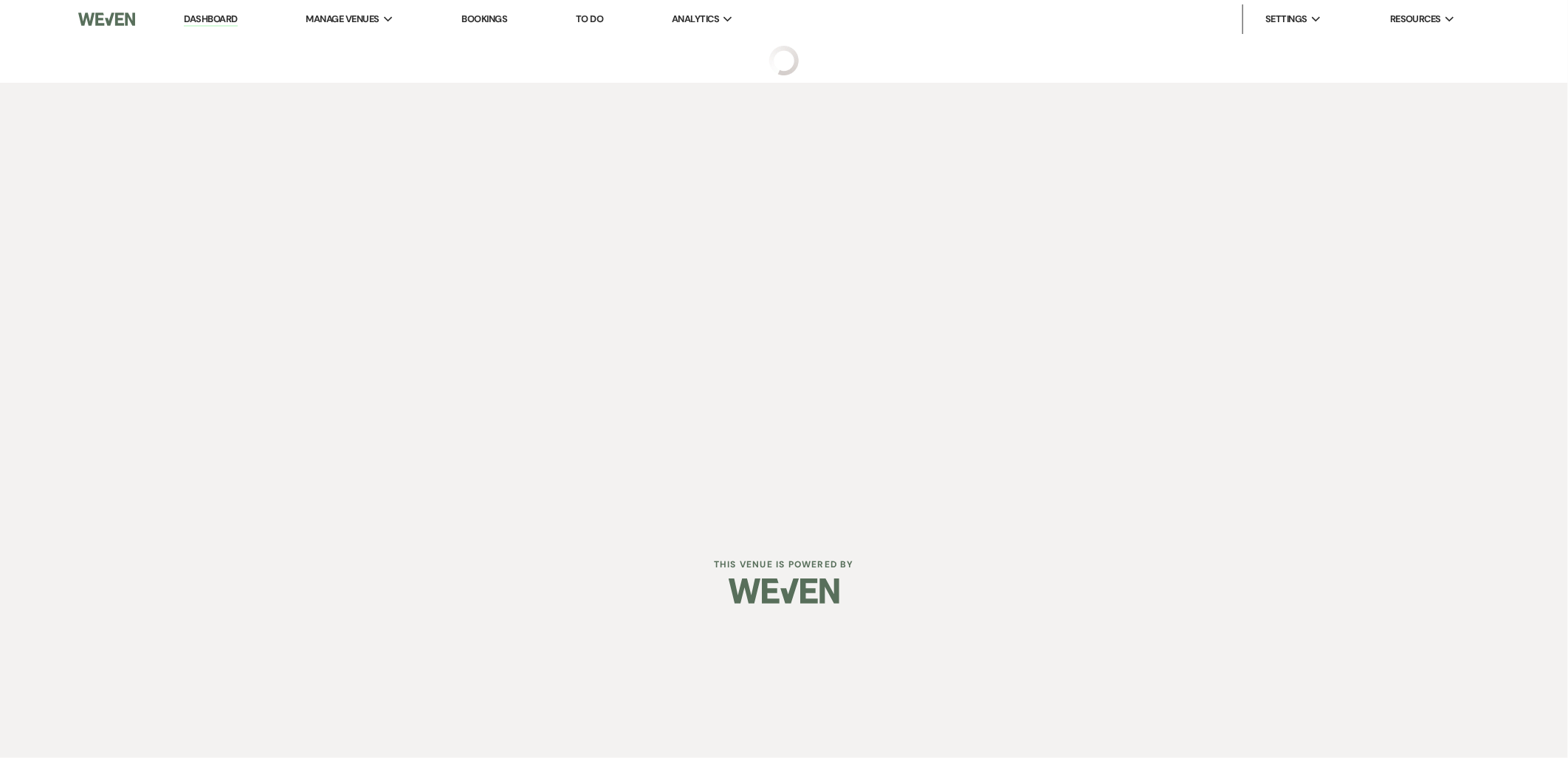
select select "5"
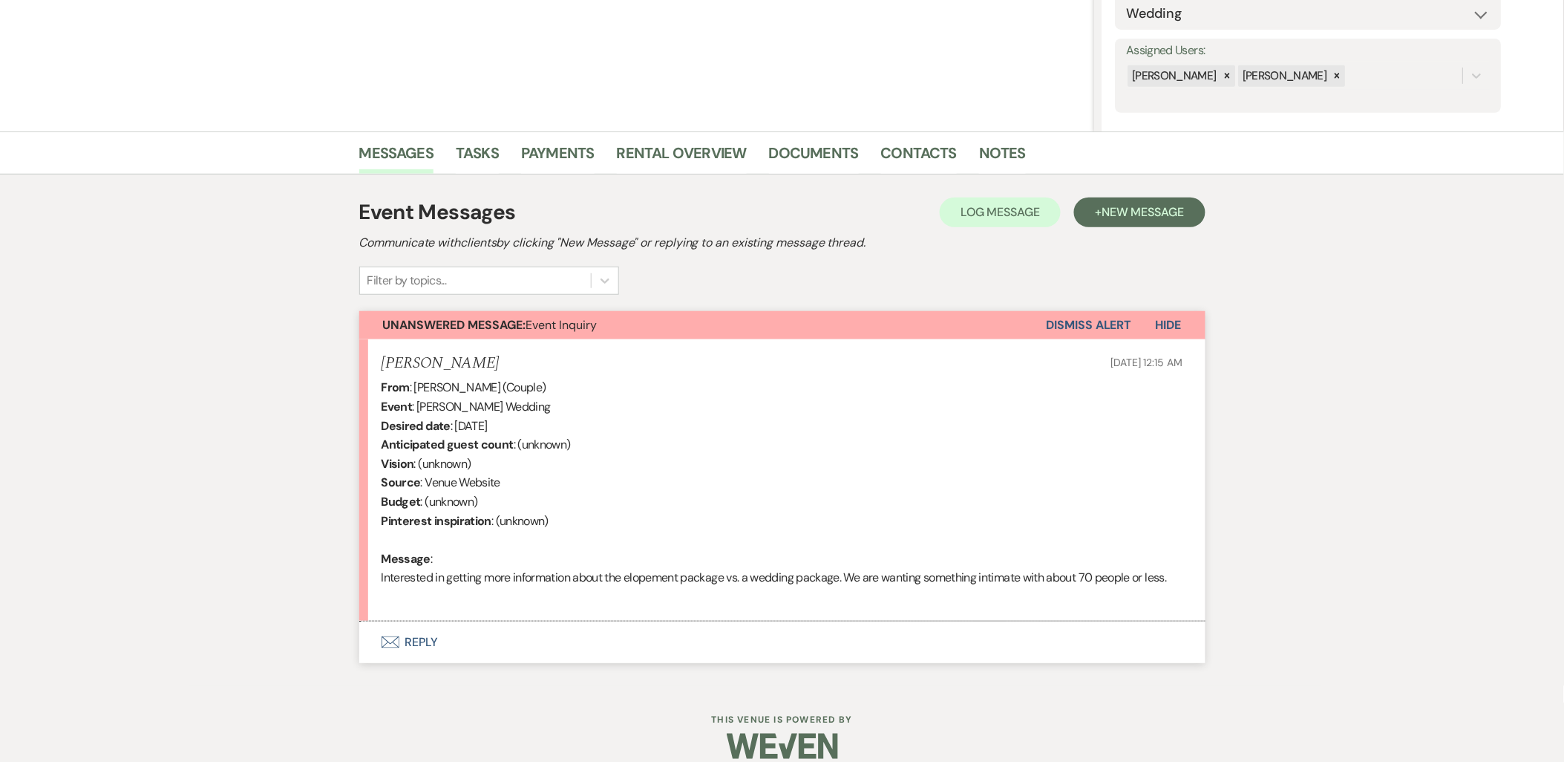
scroll to position [261, 0]
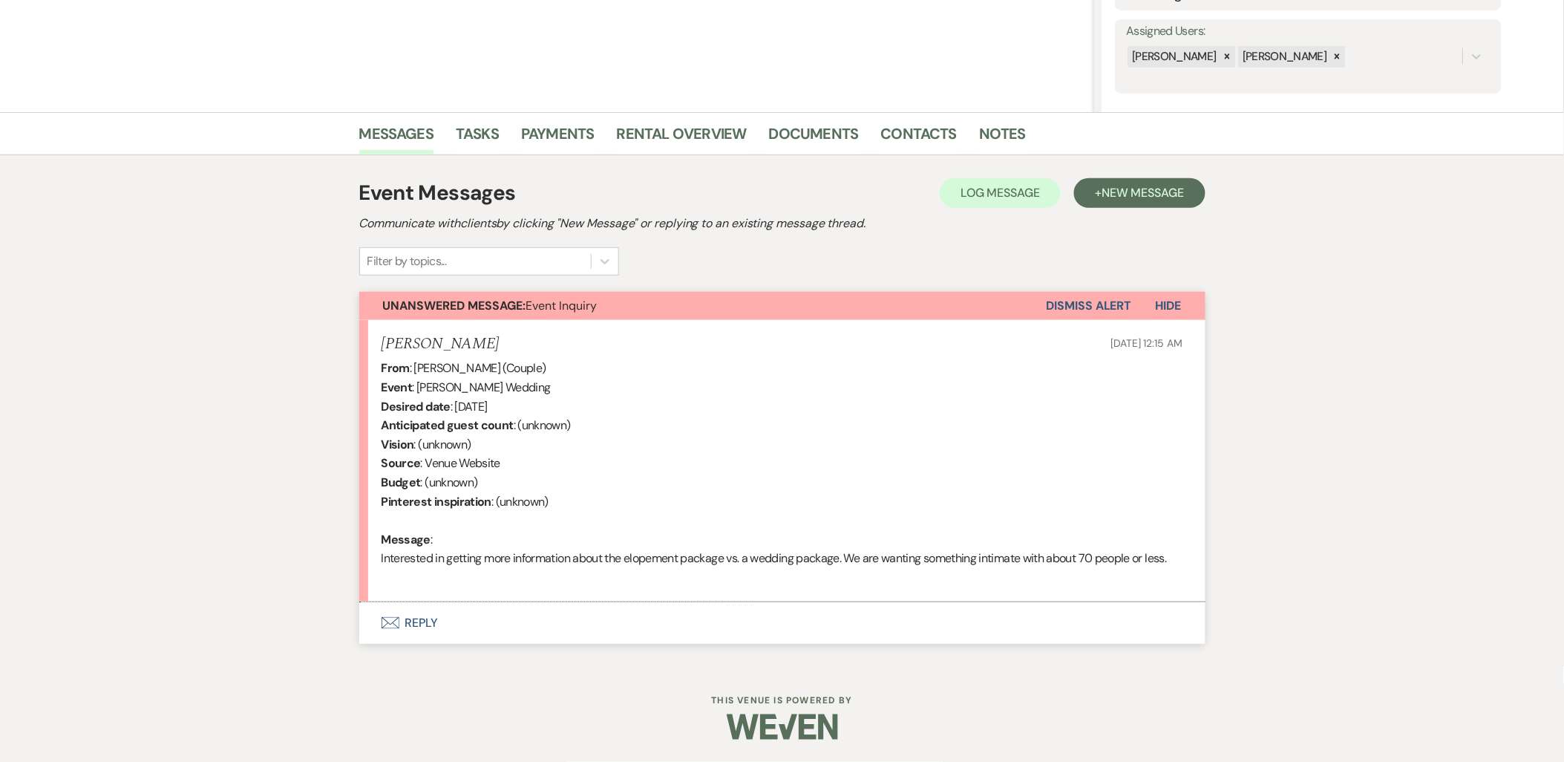
drag, startPoint x: 407, startPoint y: 616, endPoint x: 235, endPoint y: 632, distance: 172.9
click at [235, 632] on div "Messages Tasks Payments Rental Overview Documents Contacts Notes Event Messages…" at bounding box center [782, 389] width 1564 height 554
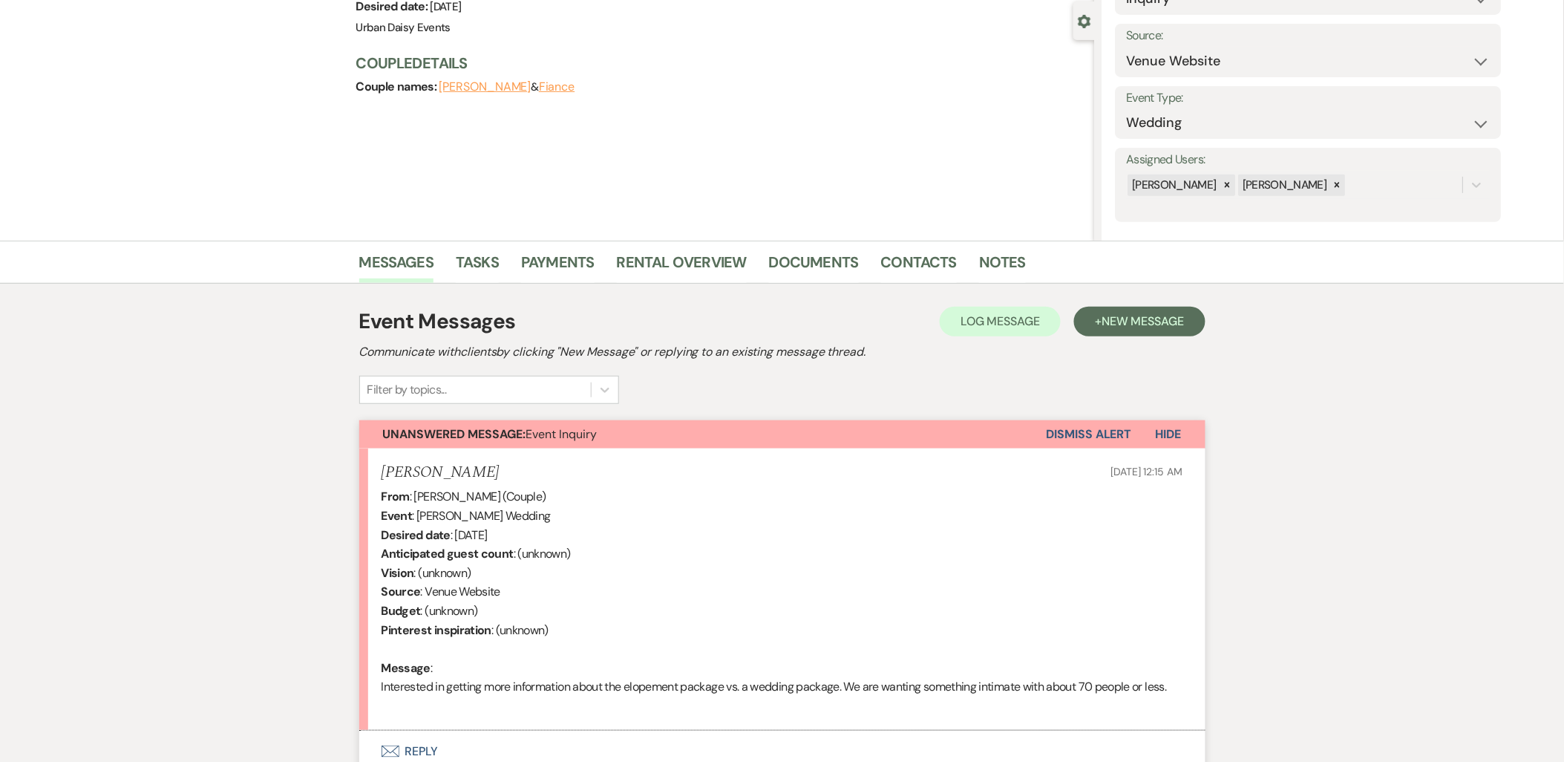
scroll to position [0, 0]
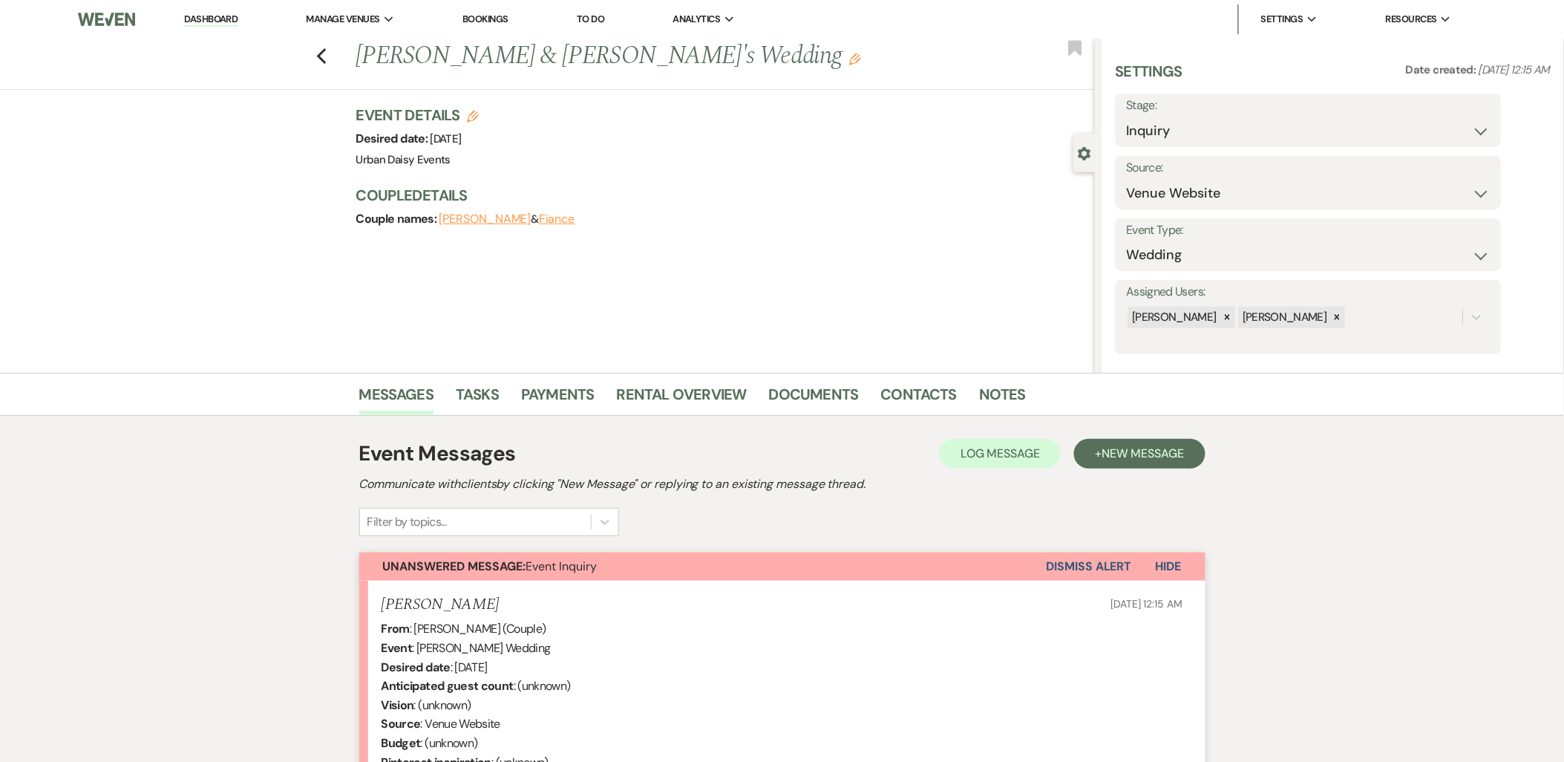
click at [327, 53] on icon "Previous" at bounding box center [321, 57] width 11 height 18
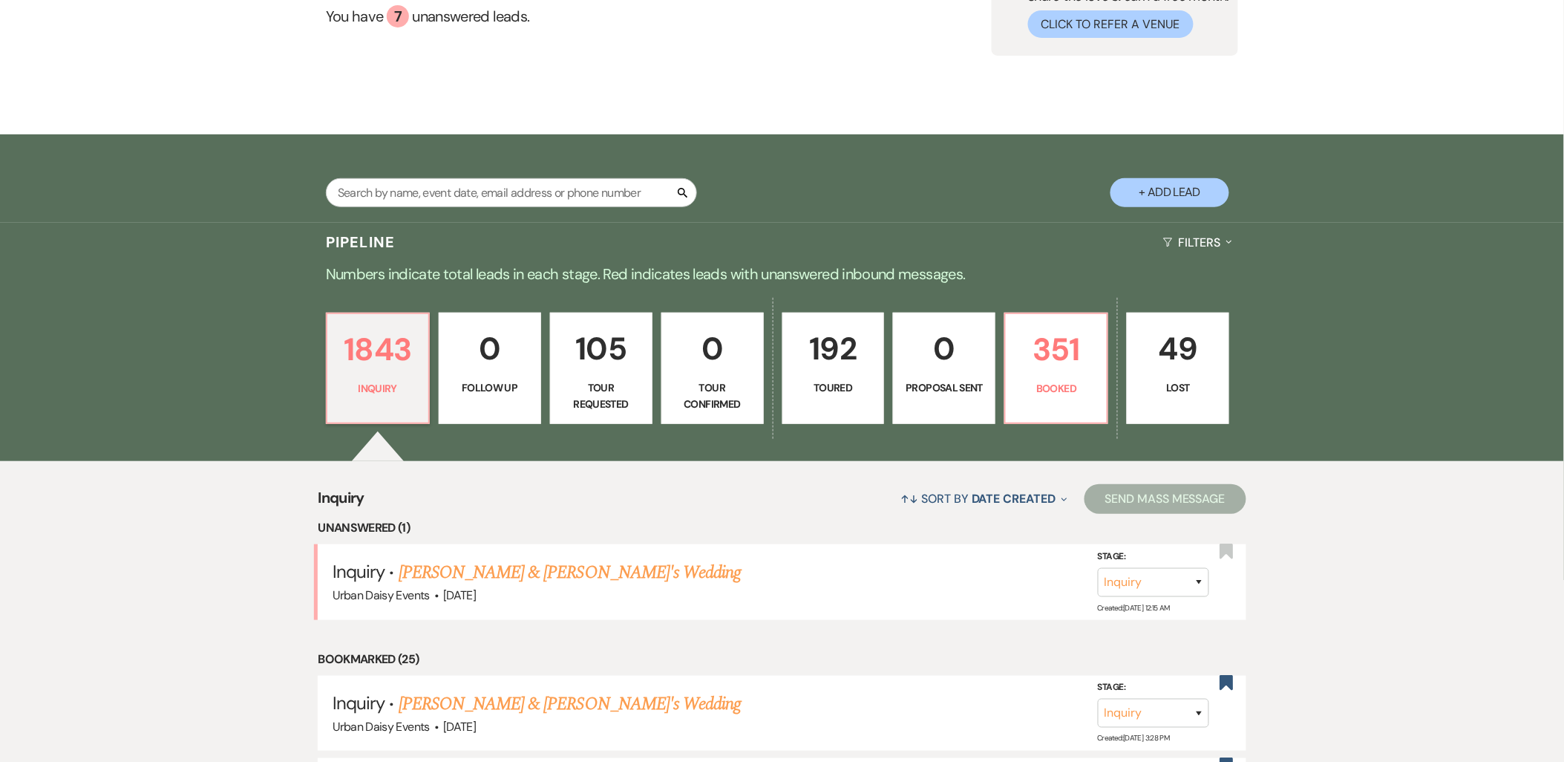
scroll to position [165, 0]
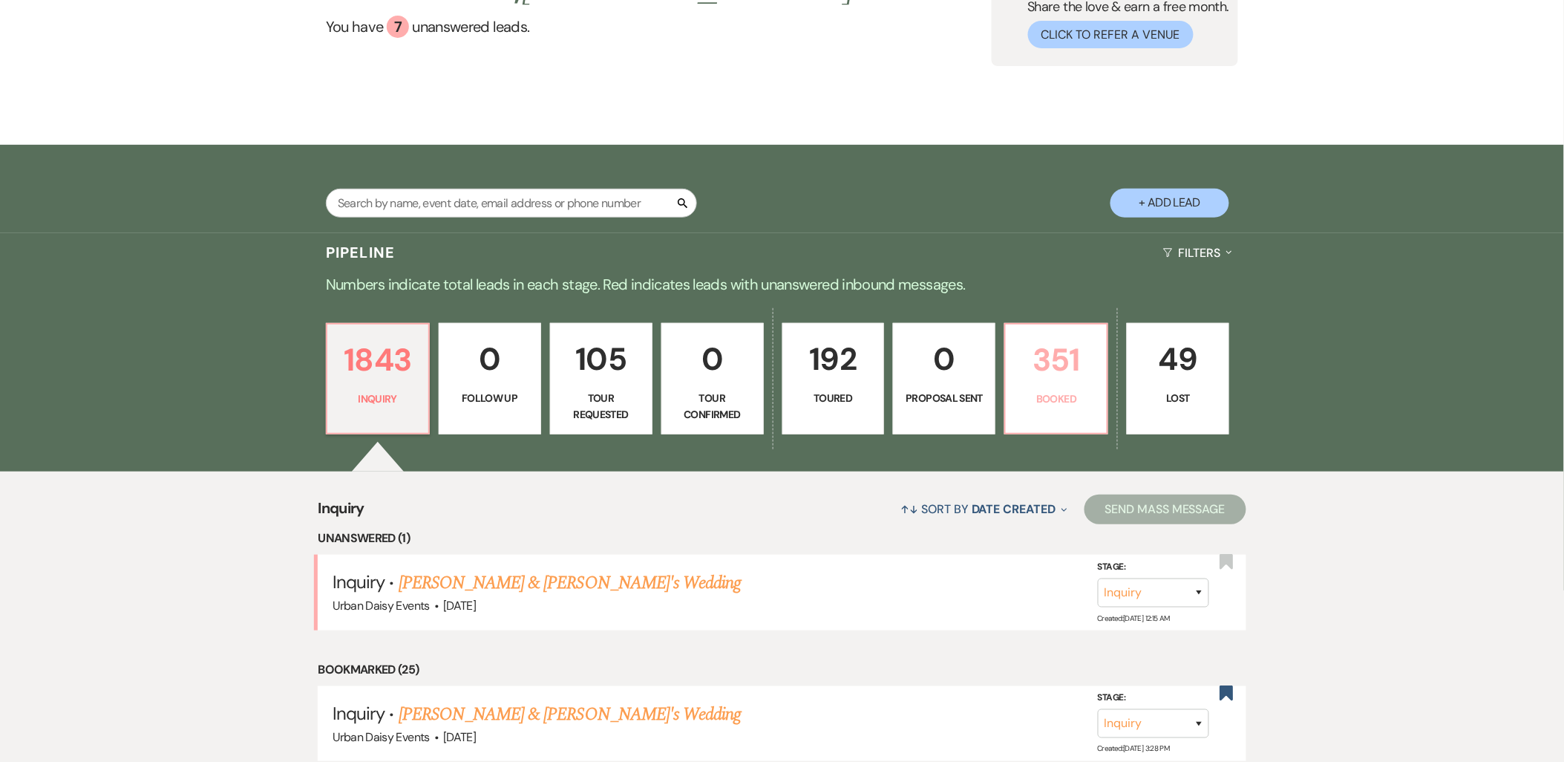
click at [1072, 375] on p "351" at bounding box center [1056, 360] width 83 height 50
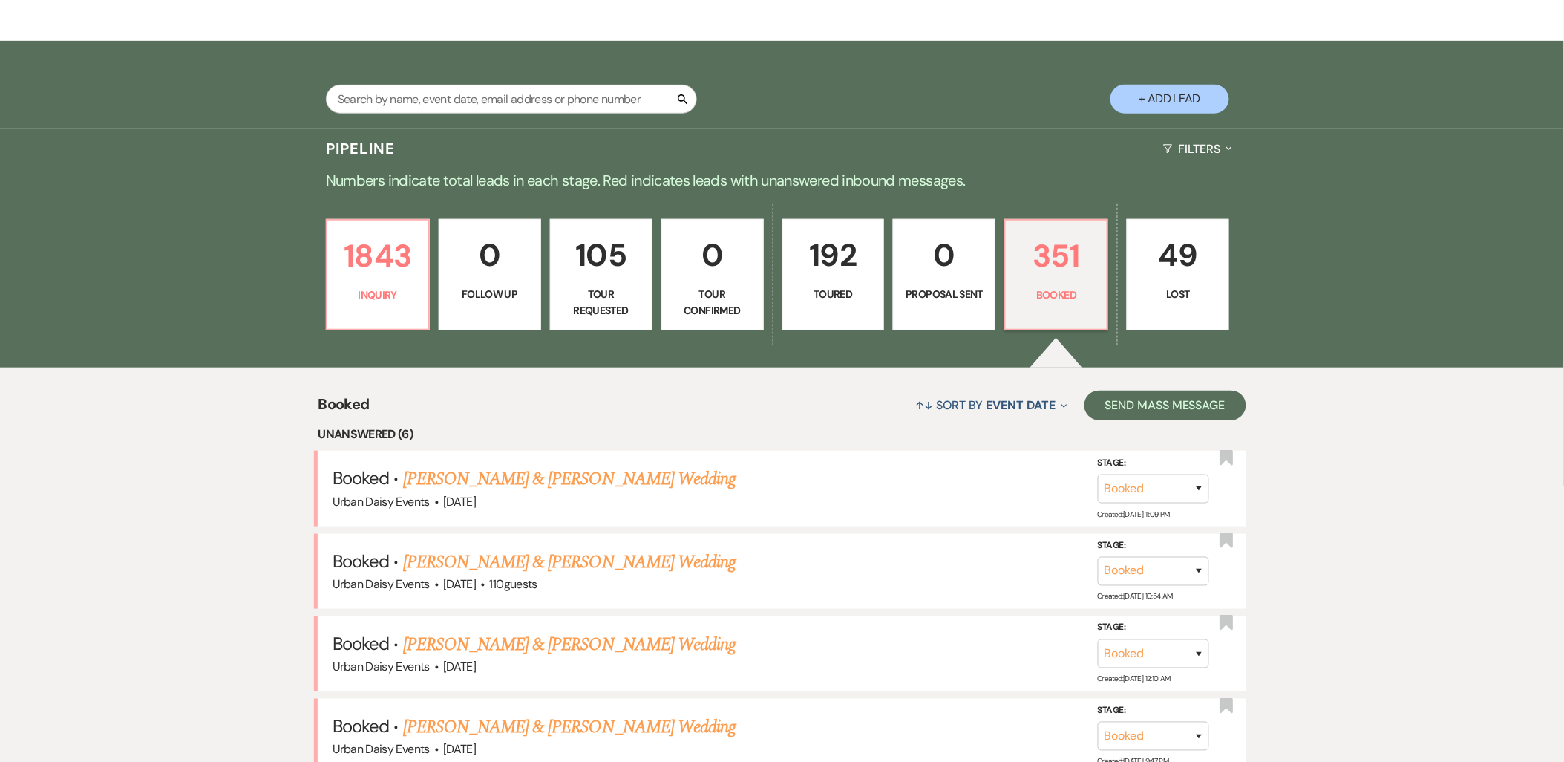
scroll to position [412, 0]
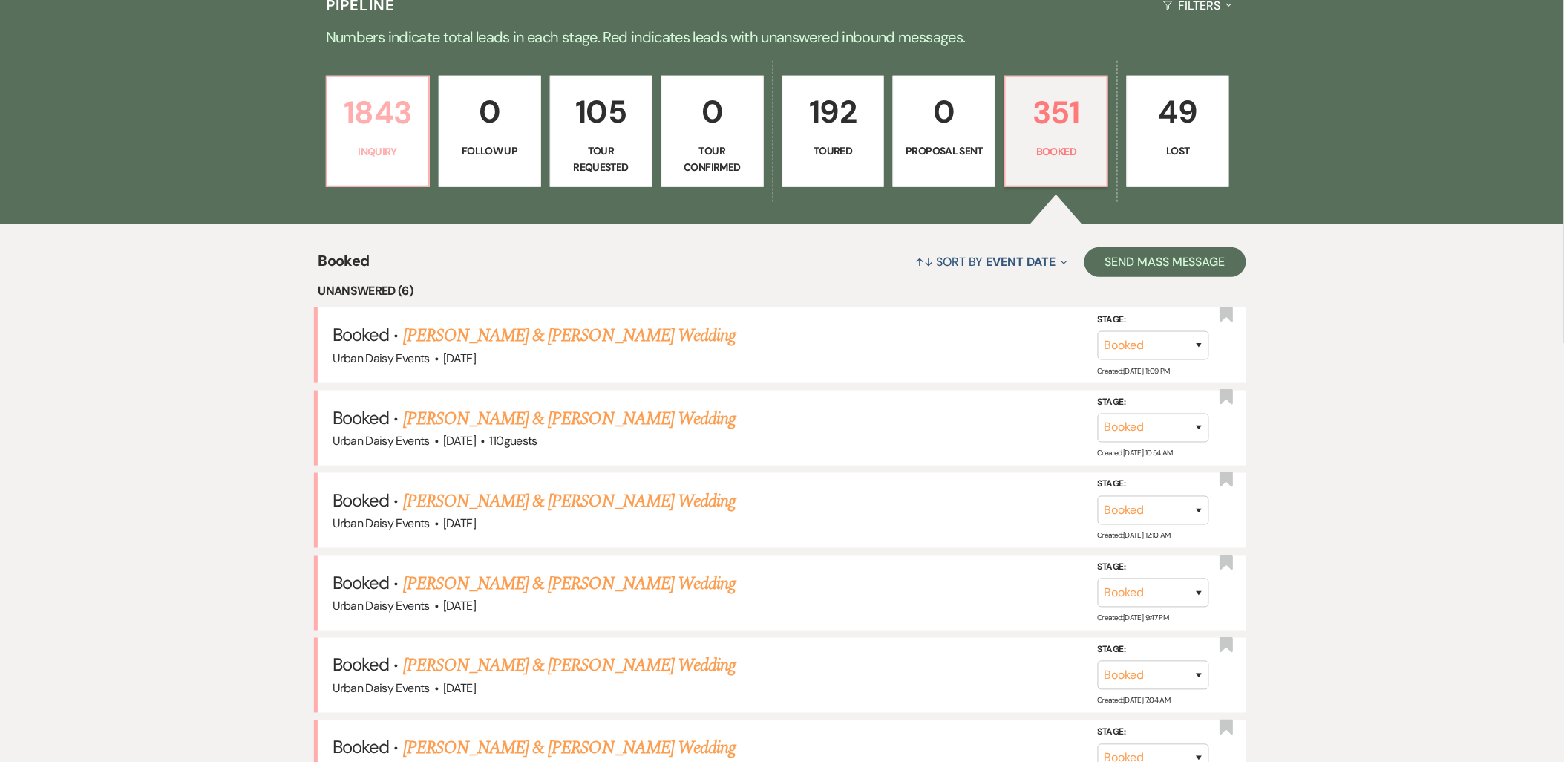
click at [414, 131] on p "1843" at bounding box center [377, 113] width 83 height 50
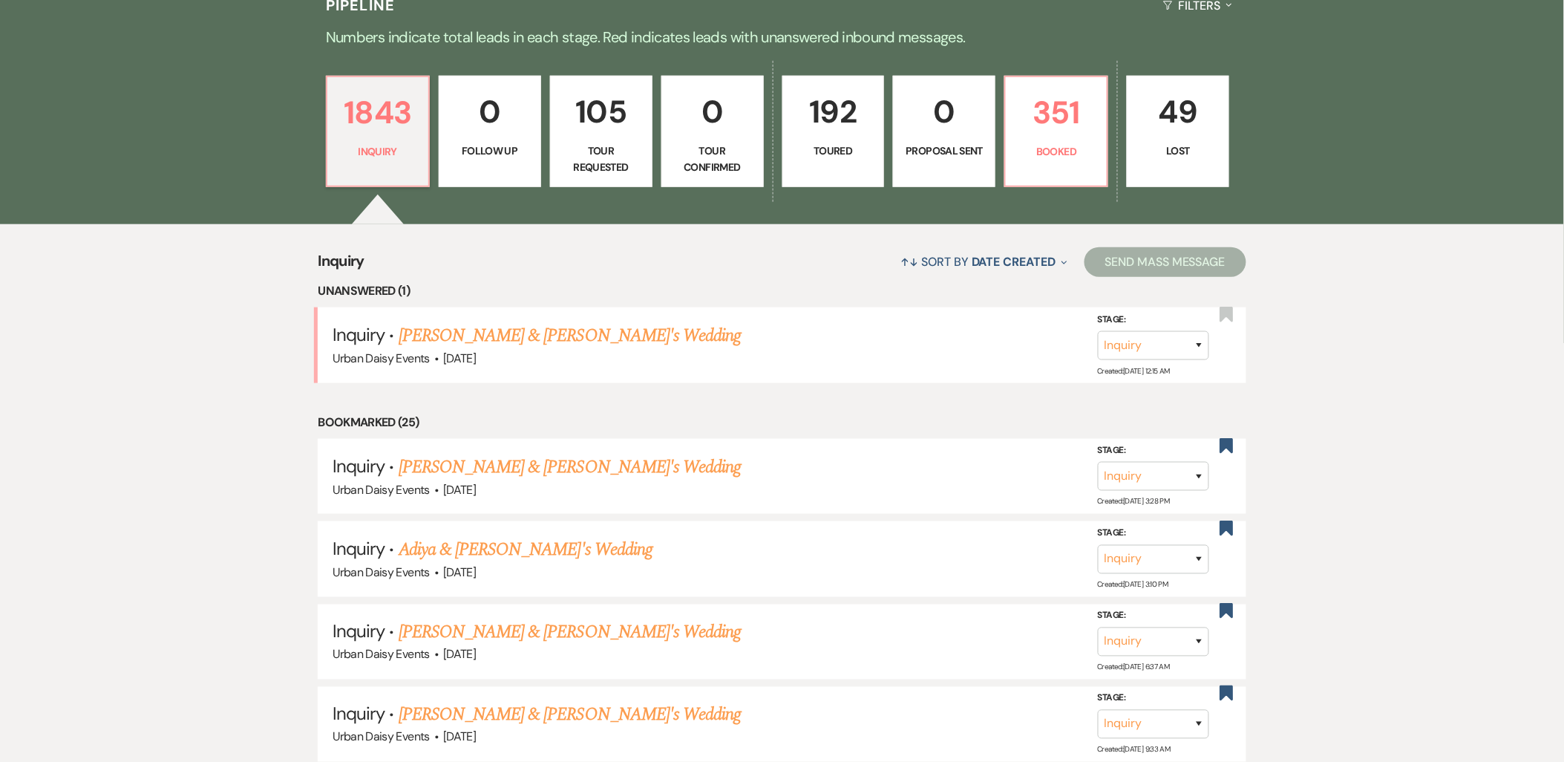
click at [485, 336] on link "[PERSON_NAME] & [PERSON_NAME]'s Wedding" at bounding box center [570, 335] width 343 height 27
select select "5"
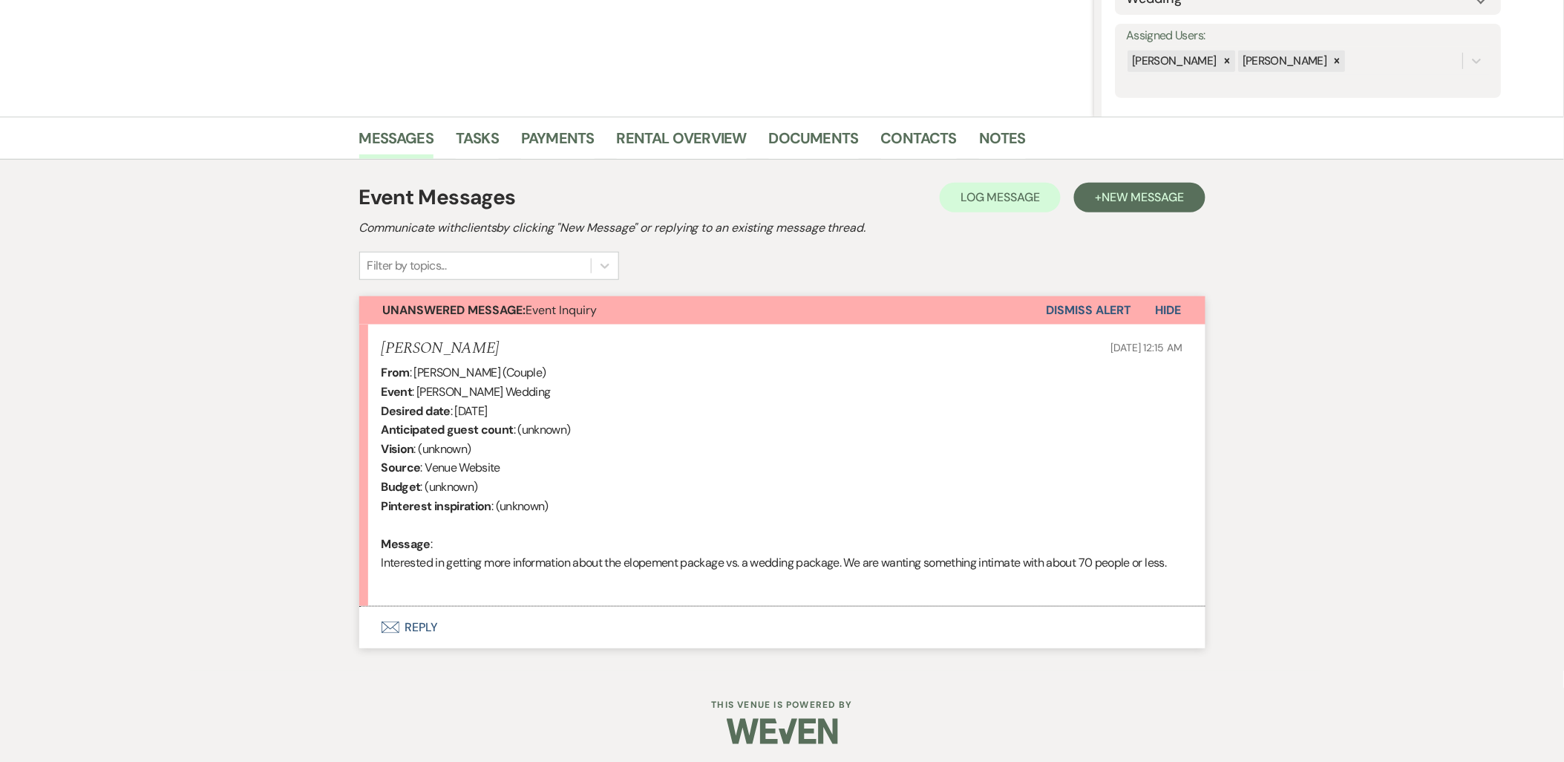
scroll to position [261, 0]
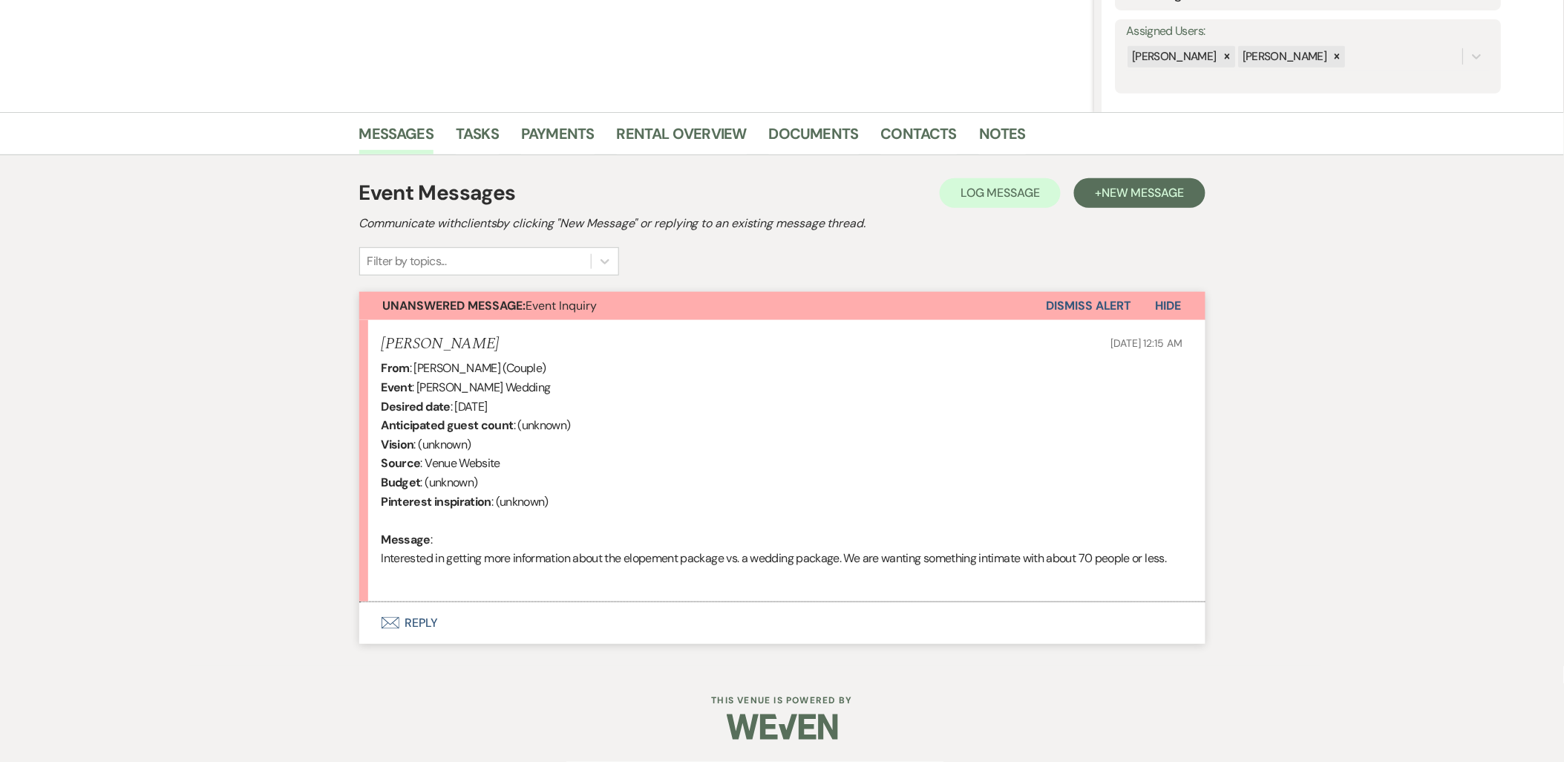
click at [413, 626] on button "Envelope Reply" at bounding box center [782, 623] width 846 height 42
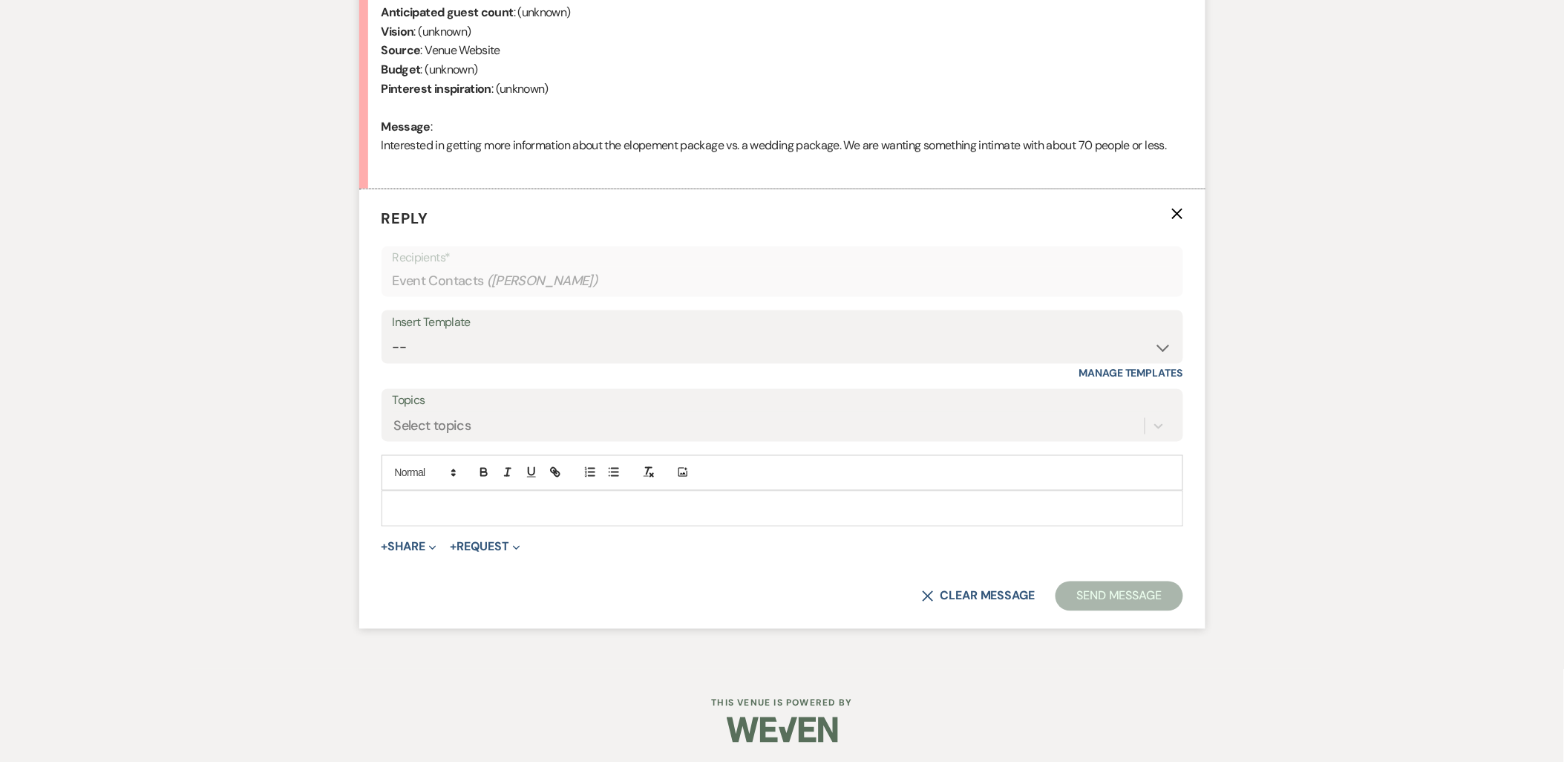
scroll to position [676, 0]
click at [502, 342] on select "-- Payment Past Due Rental Agreement and First Payment Urban Daisy Initial Resp…" at bounding box center [783, 344] width 780 height 29
select select "1243"
click at [393, 330] on select "-- Payment Past Due Rental Agreement and First Payment Urban Daisy Initial Resp…" at bounding box center [783, 344] width 780 height 29
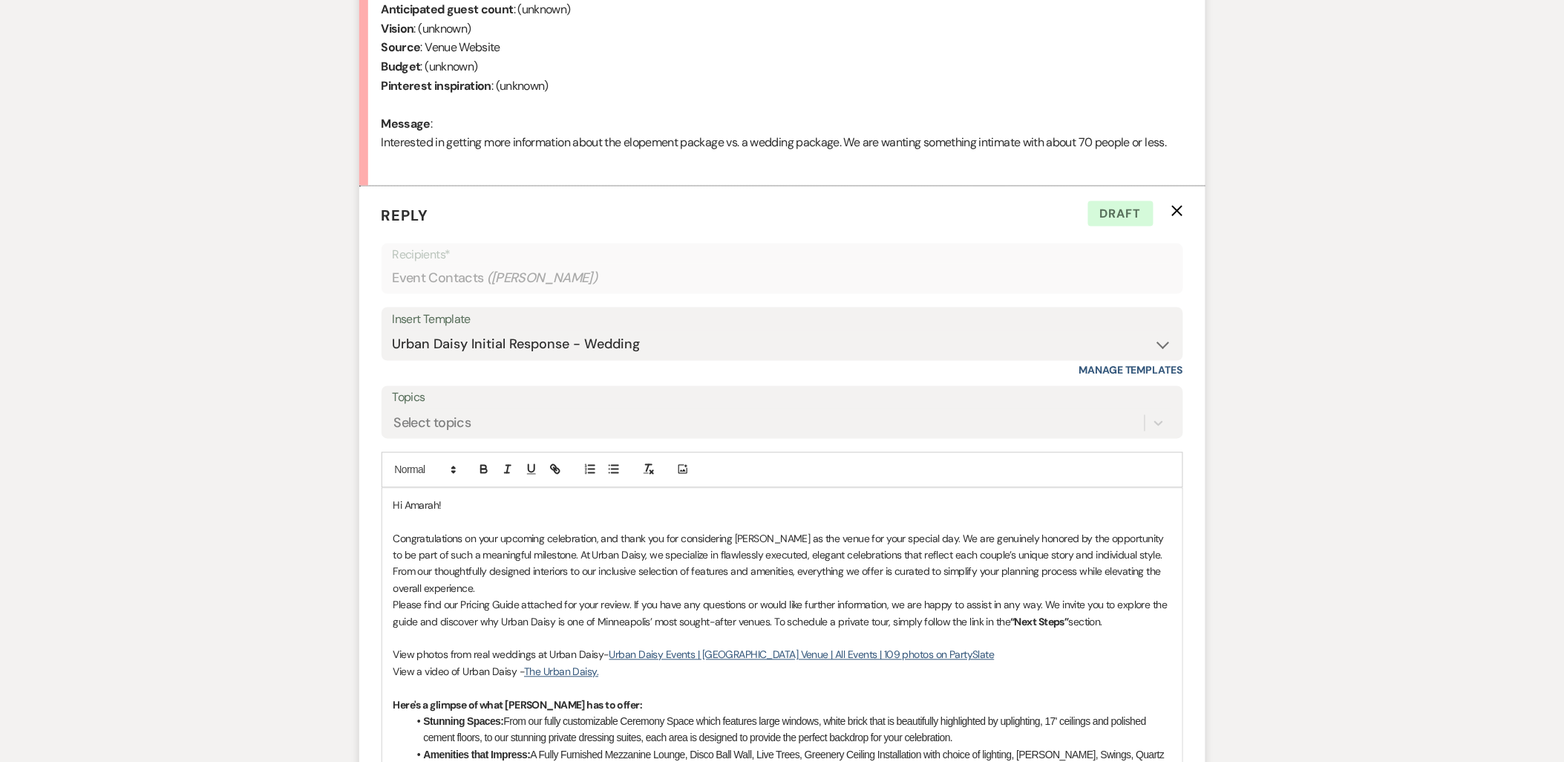
click at [483, 587] on p "Congratulations on your upcoming celebration, and thank you for considering [PE…" at bounding box center [782, 564] width 778 height 67
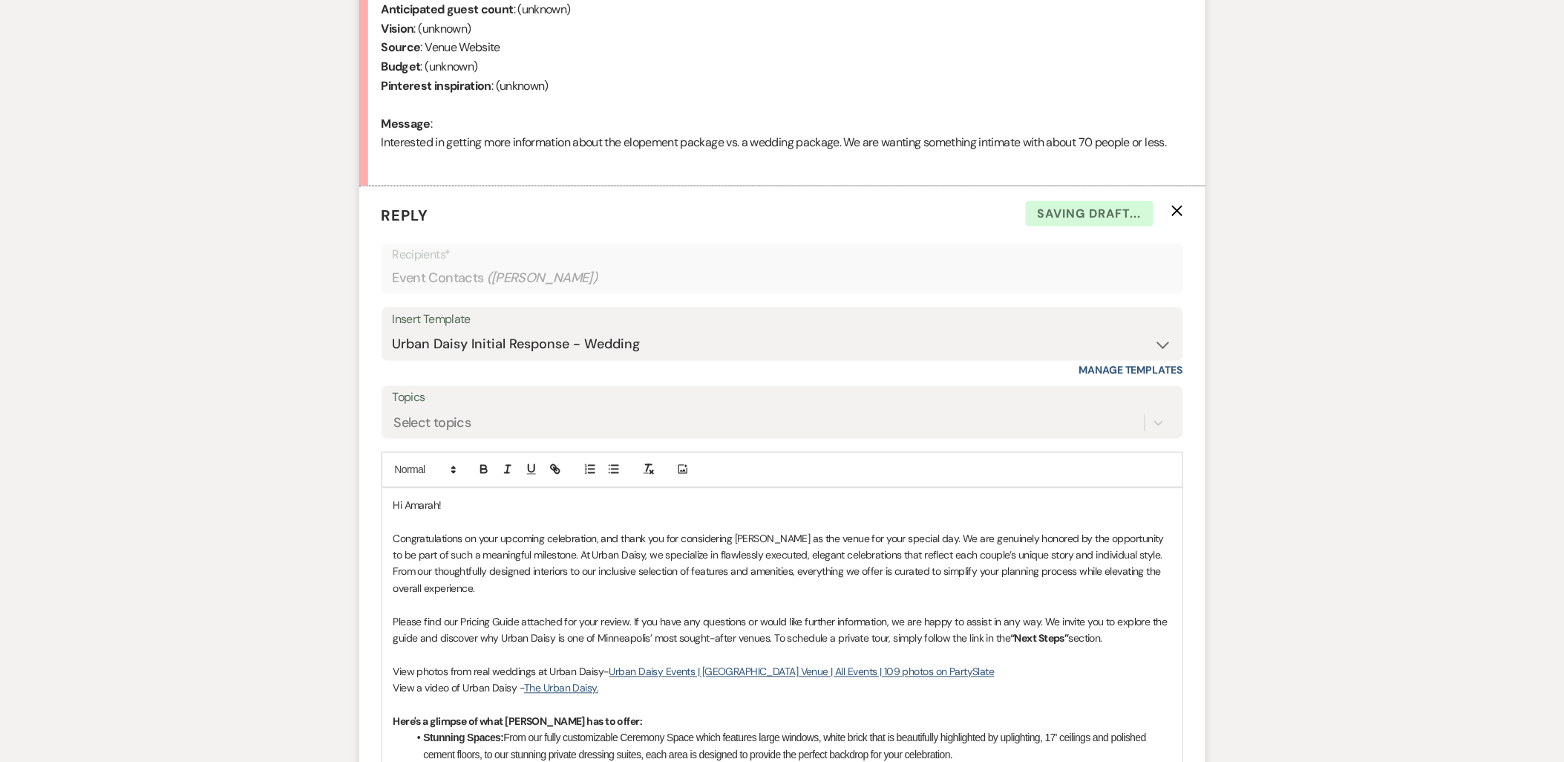
click at [1133, 641] on p "Please find our Pricing Guide attached for your review. If you have any questio…" at bounding box center [782, 630] width 778 height 33
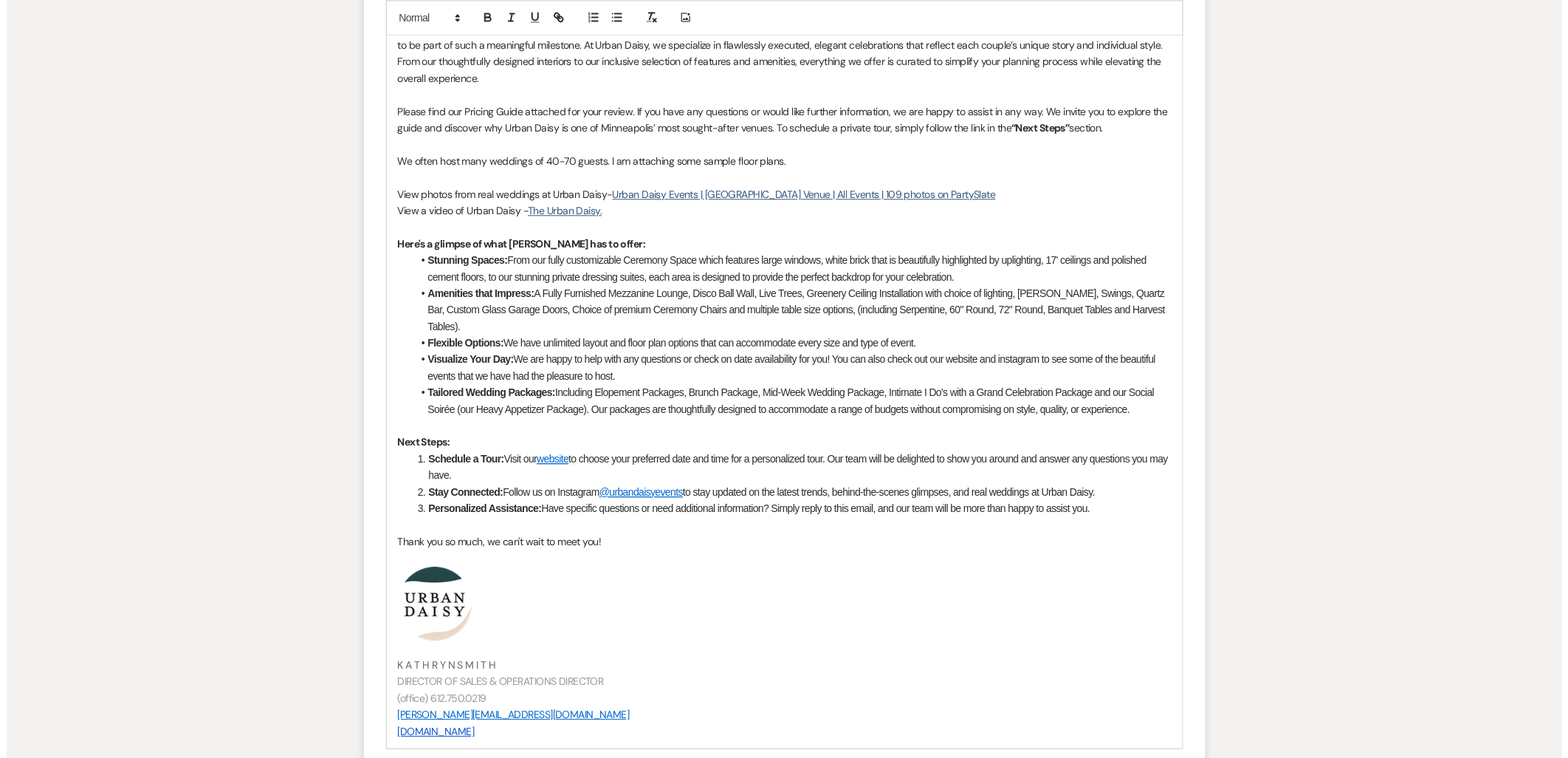
scroll to position [1329, 0]
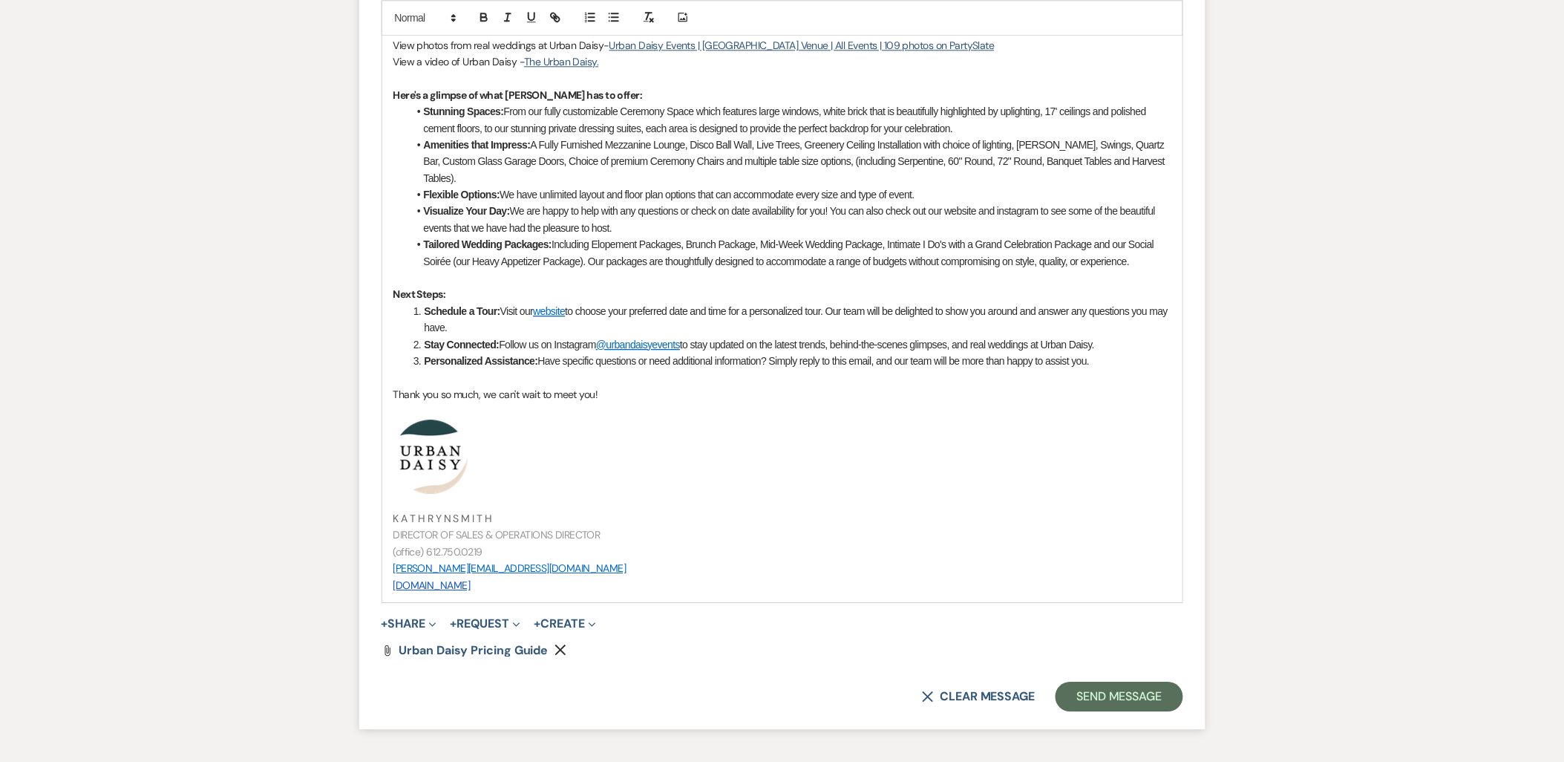
click at [404, 619] on button "+ Share Expand" at bounding box center [410, 624] width 56 height 12
click at [419, 656] on span "Doc Upload Documents" at bounding box center [438, 653] width 85 height 16
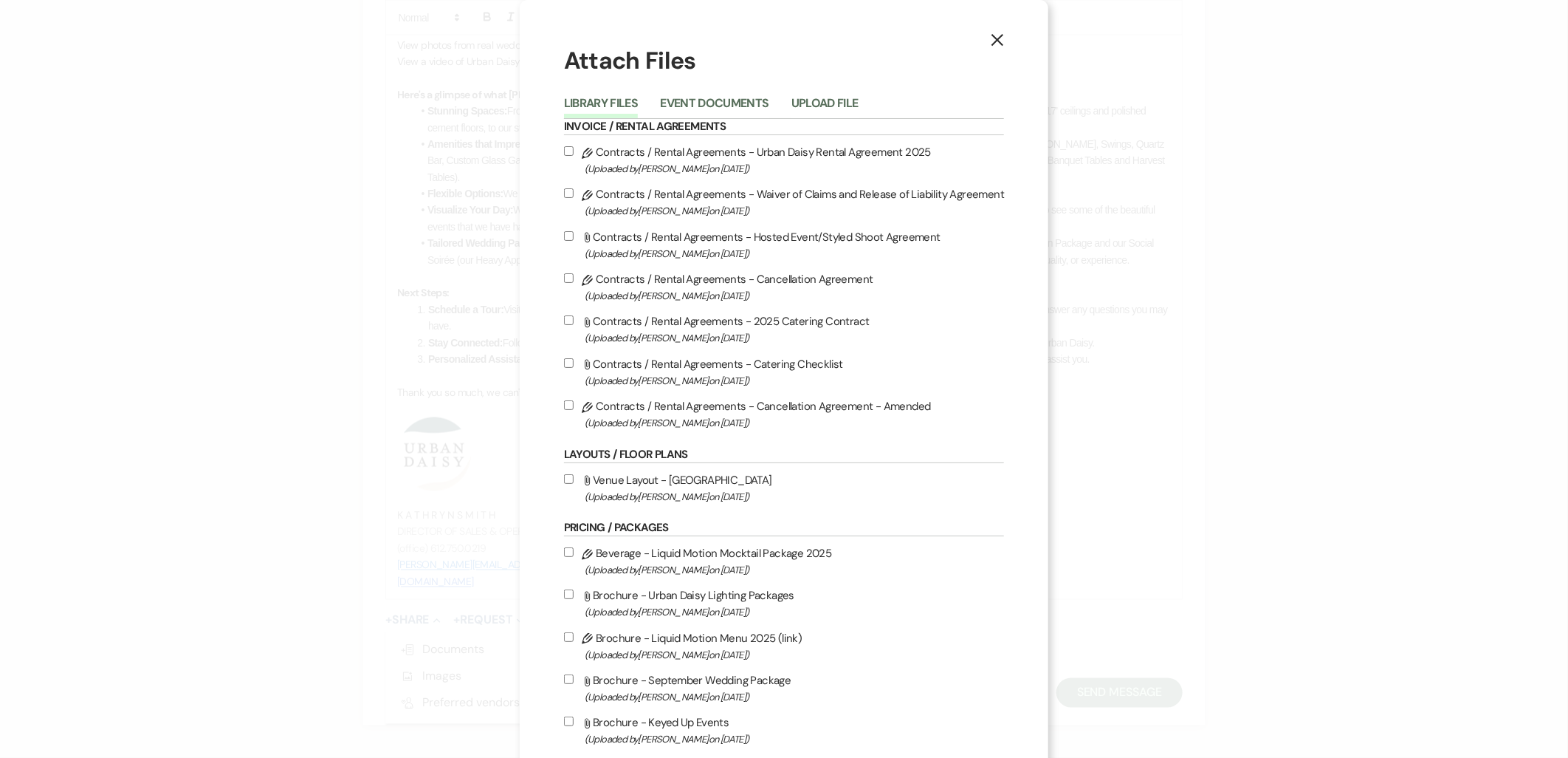
click at [830, 98] on button "Upload File" at bounding box center [825, 107] width 68 height 21
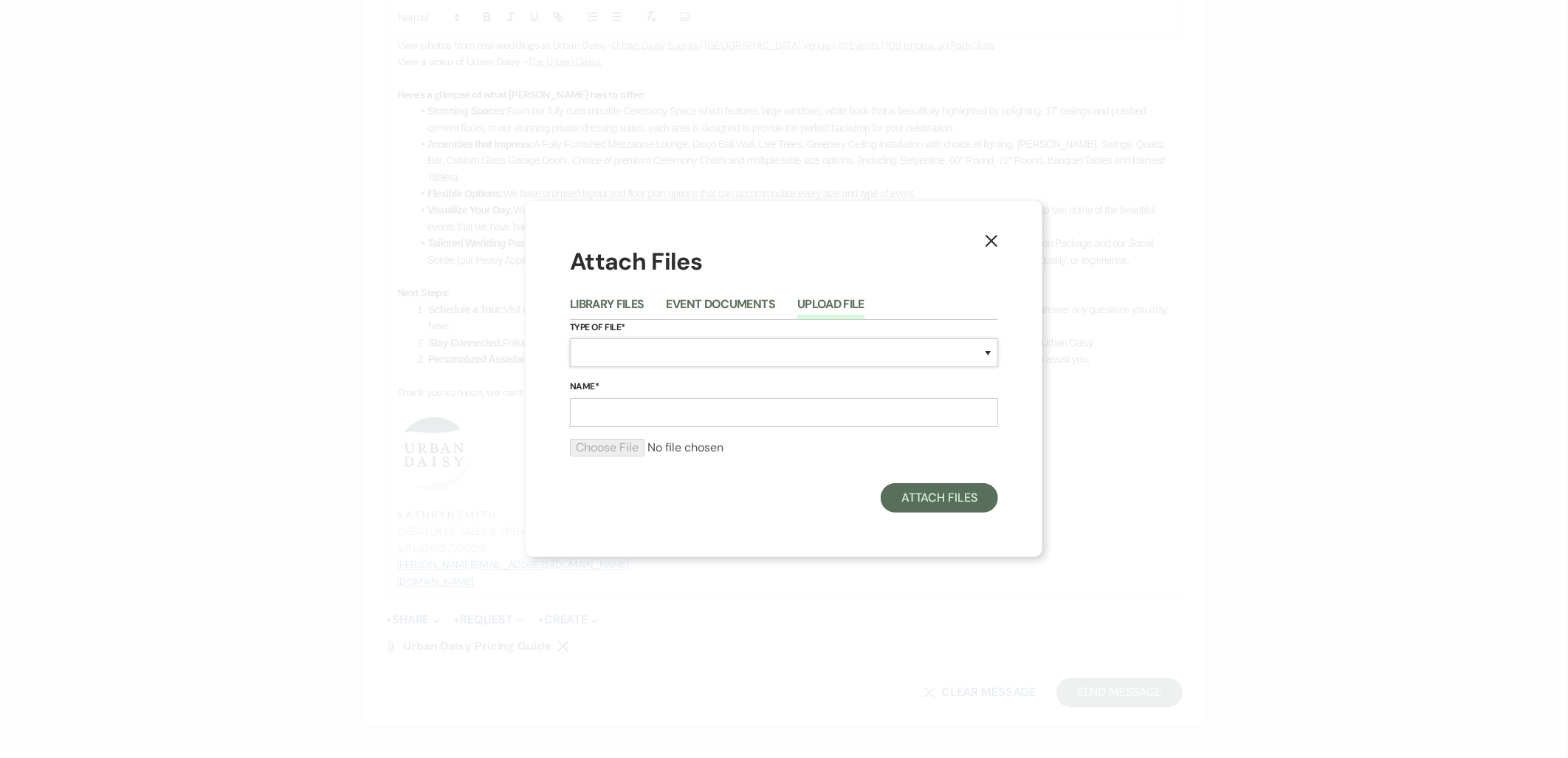
click at [751, 340] on select "Special Event Insurance Vendor Certificate of Insurance Contracts / Rental Agre…" at bounding box center [784, 352] width 429 height 29
select select "24"
click at [570, 338] on select "Special Event Insurance Vendor Certificate of Insurance Contracts / Rental Agre…" at bounding box center [784, 352] width 429 height 29
click at [709, 412] on input "Name*" at bounding box center [784, 412] width 429 height 29
type input "sample floor plan 1"
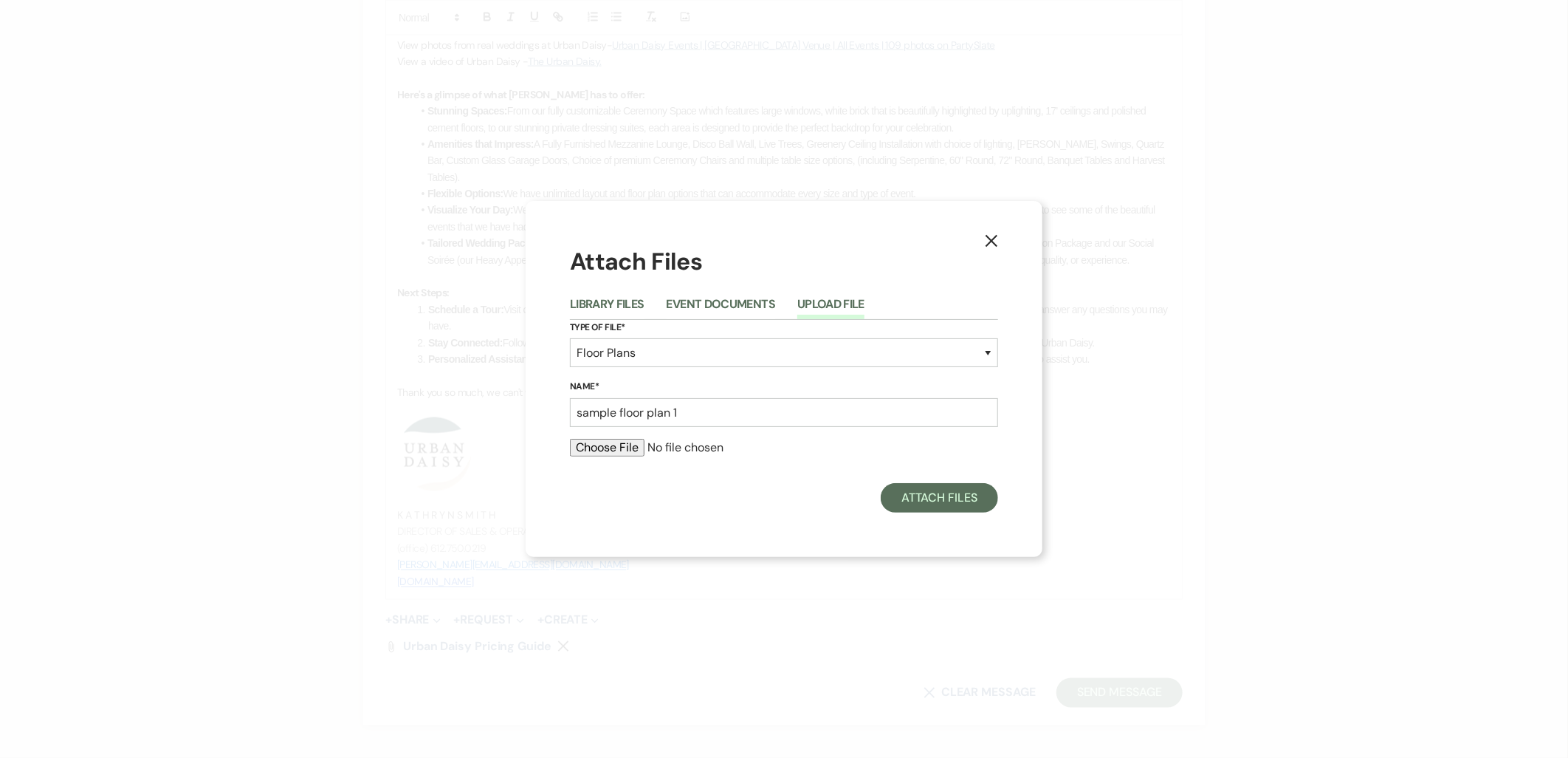
click at [579, 448] on input "file" at bounding box center [784, 448] width 429 height 18
type input "C:\fakepath\75.pdf"
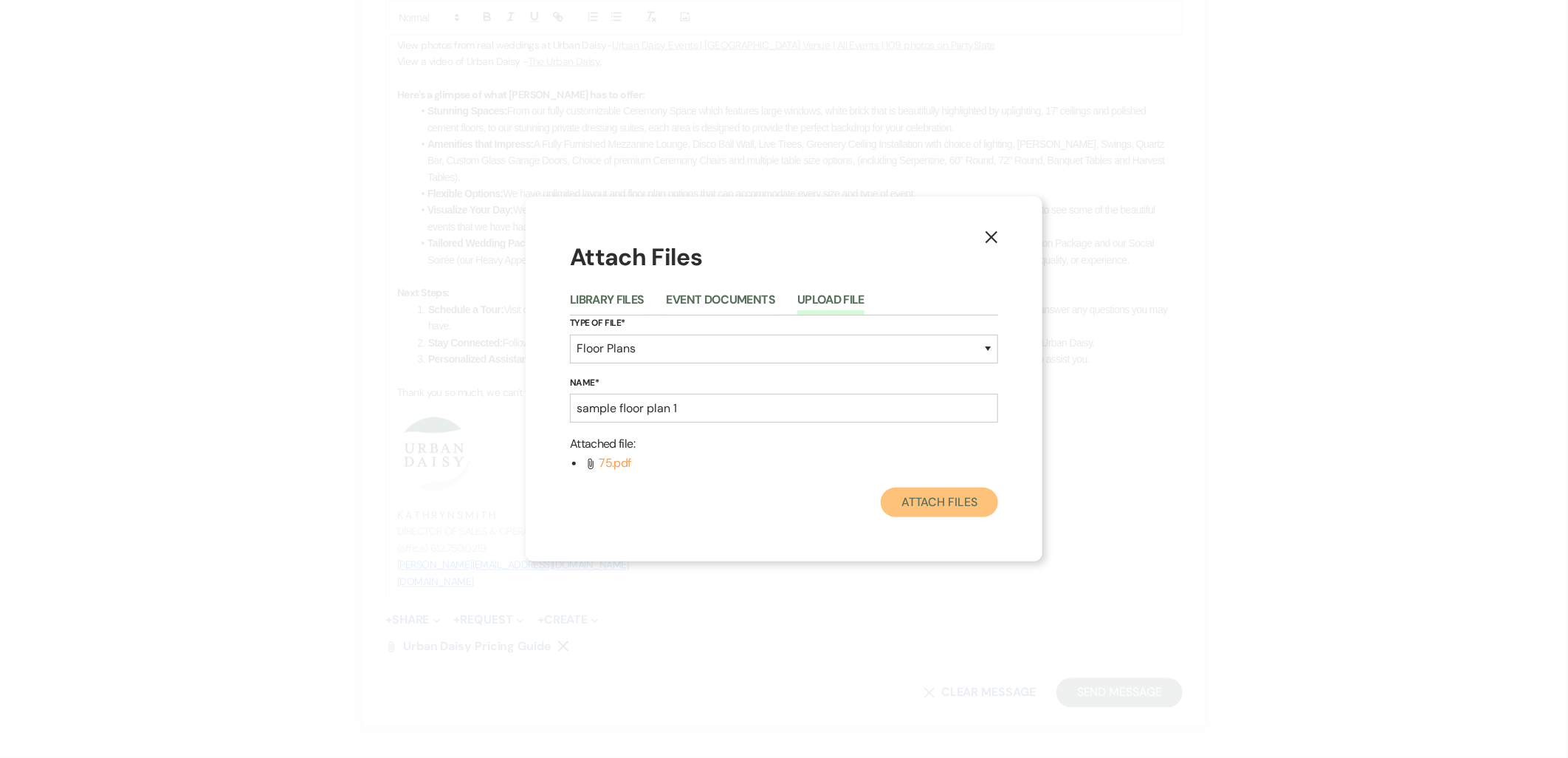
click at [960, 514] on button "Attach Files" at bounding box center [940, 502] width 117 height 30
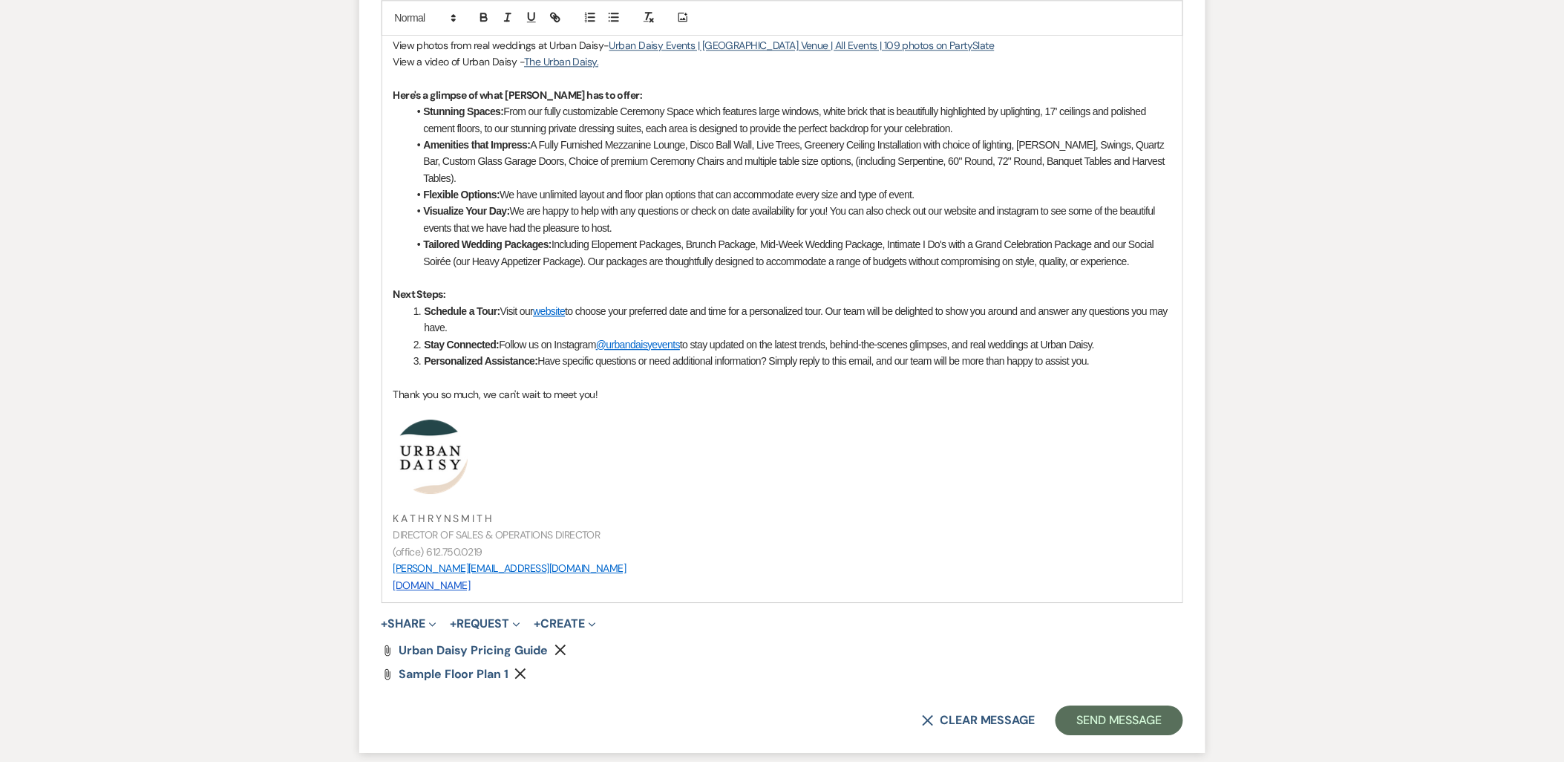
click at [405, 618] on button "+ Share Expand" at bounding box center [410, 624] width 56 height 12
click at [412, 642] on button "Doc Upload Documents" at bounding box center [486, 653] width 208 height 27
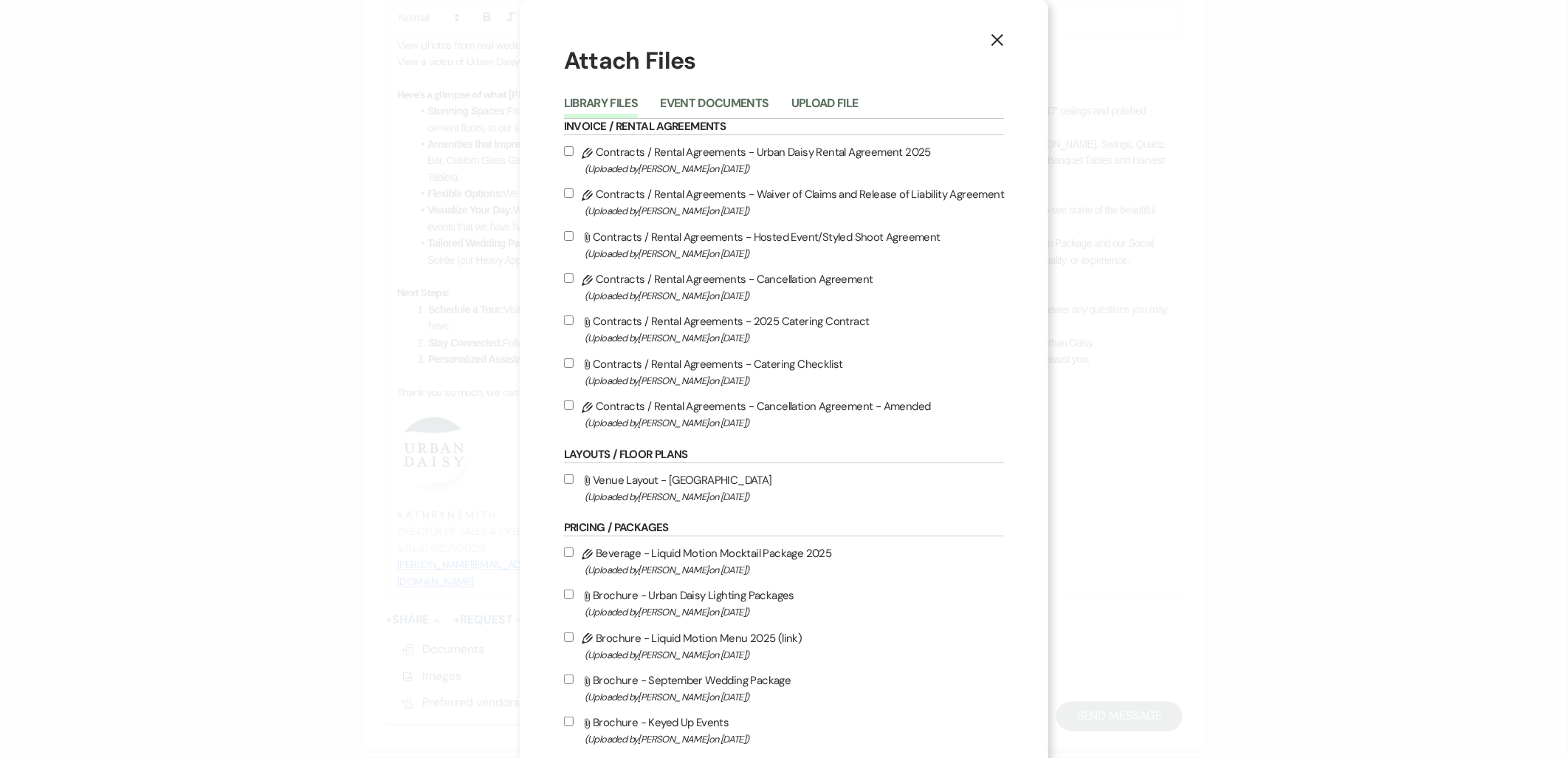
click at [812, 104] on button "Upload File" at bounding box center [825, 107] width 68 height 21
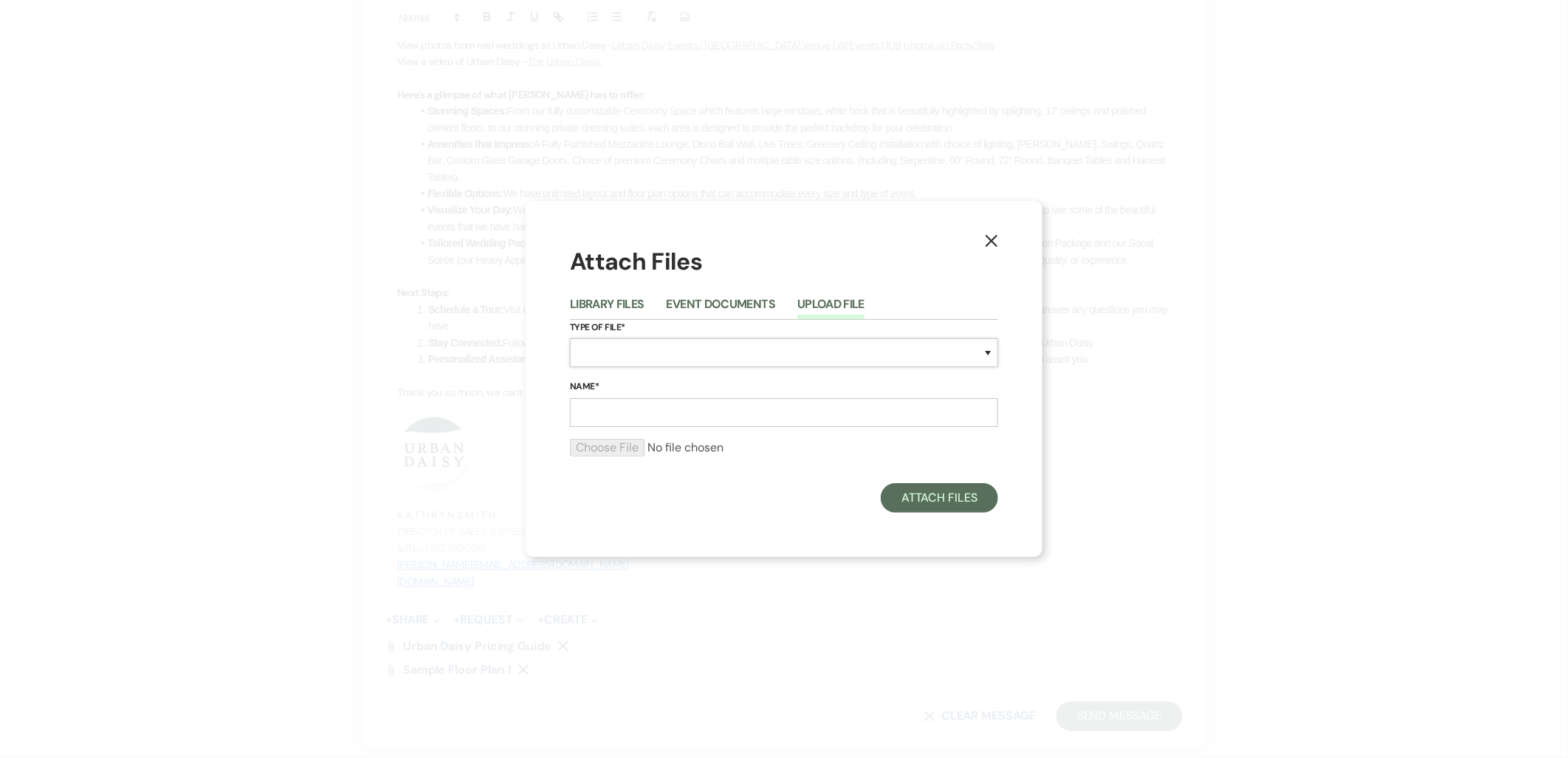
click at [744, 342] on select "Special Event Insurance Vendor Certificate of Insurance Contracts / Rental Agre…" at bounding box center [784, 352] width 429 height 29
select select "24"
click at [570, 338] on select "Special Event Insurance Vendor Certificate of Insurance Contracts / Rental Agre…" at bounding box center [784, 352] width 429 height 29
click at [684, 394] on label "Name*" at bounding box center [784, 387] width 429 height 16
click at [684, 398] on input "Name*" at bounding box center [784, 412] width 429 height 29
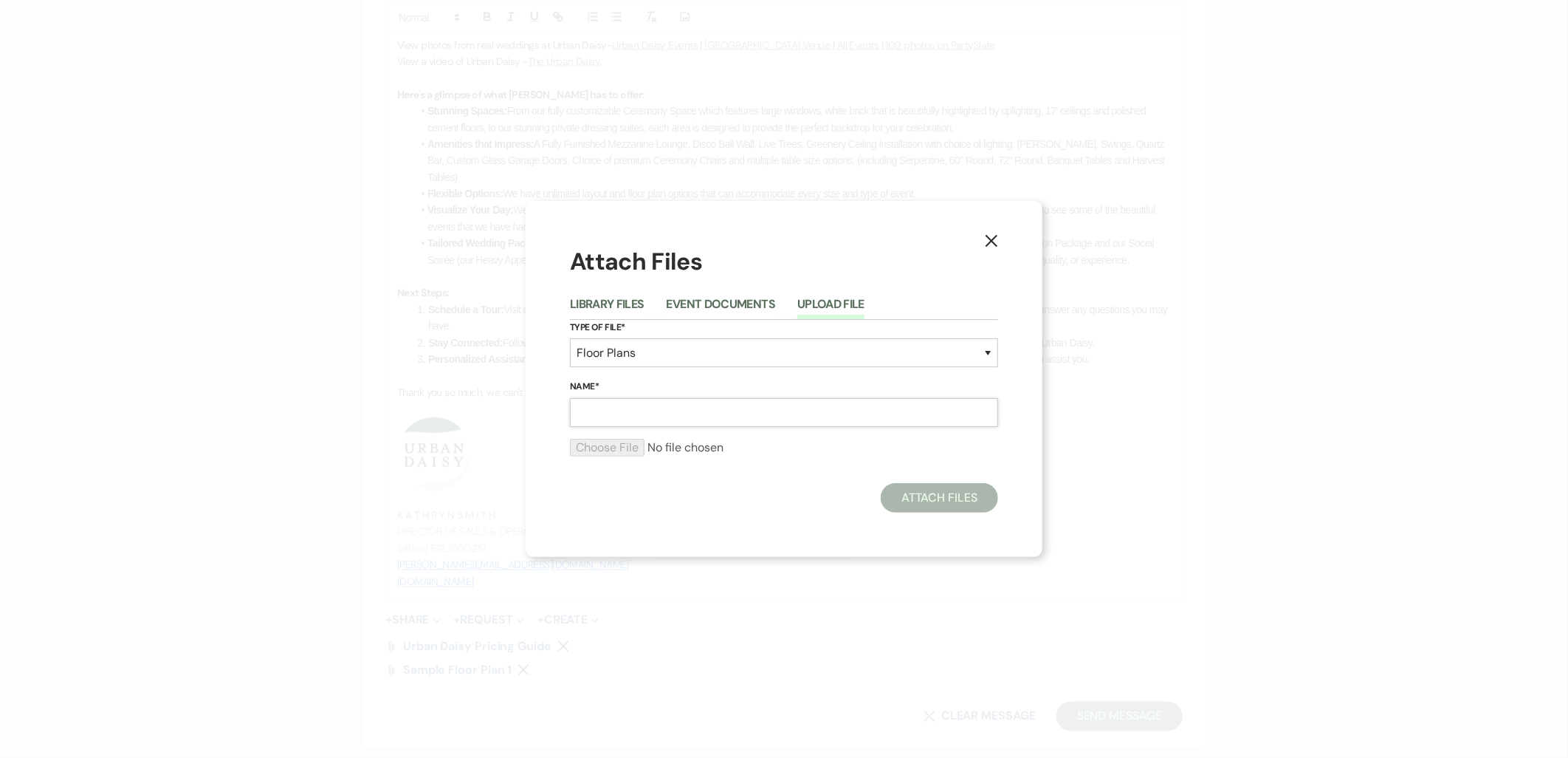
click at [680, 412] on input "Name*" at bounding box center [784, 412] width 429 height 29
type input "sample floor plan 2"
click at [620, 440] on input "file" at bounding box center [784, 448] width 429 height 18
